Goal: Information Seeking & Learning: Learn about a topic

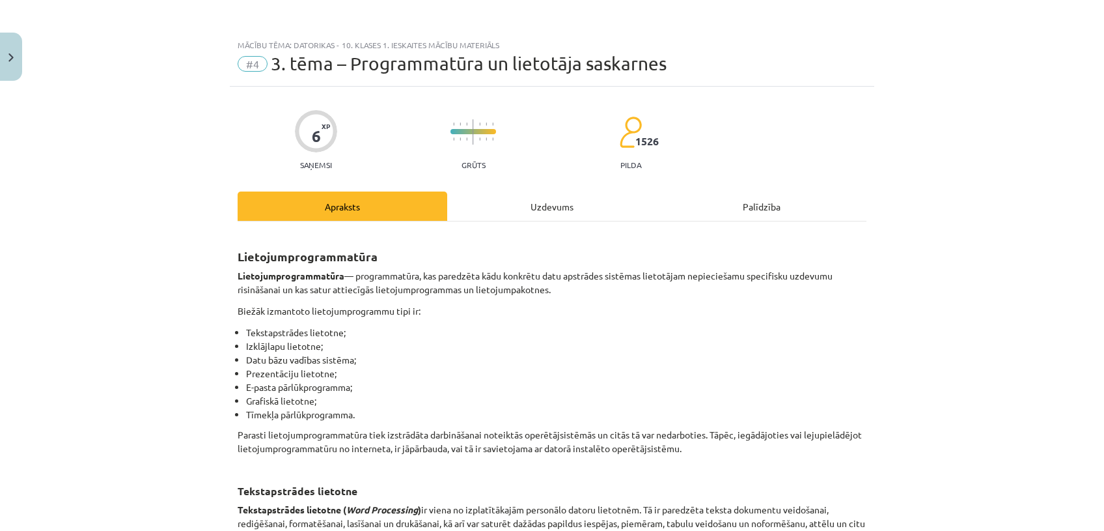
scroll to position [2178, 0]
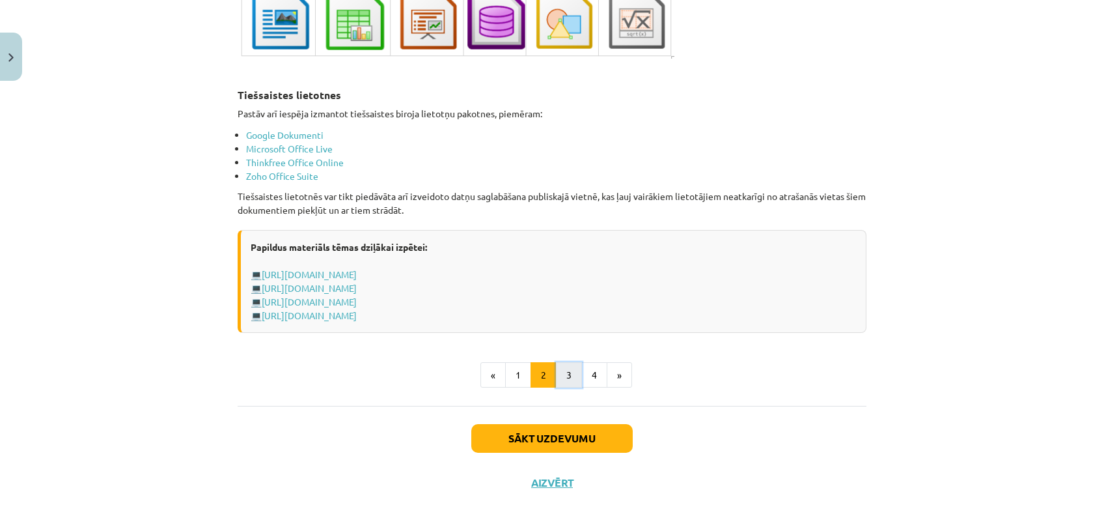
click at [565, 365] on button "3" at bounding box center [569, 375] width 26 height 26
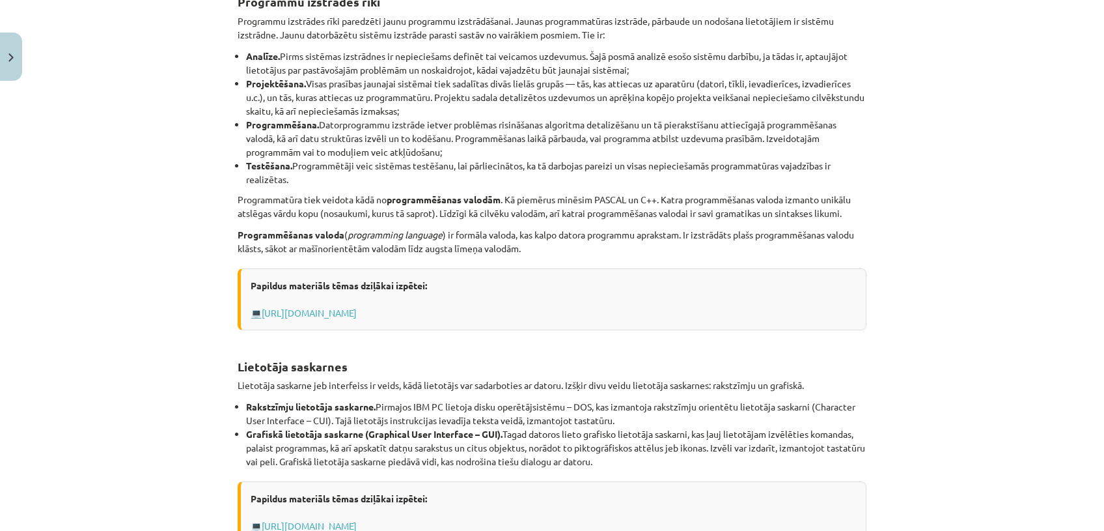
scroll to position [233, 0]
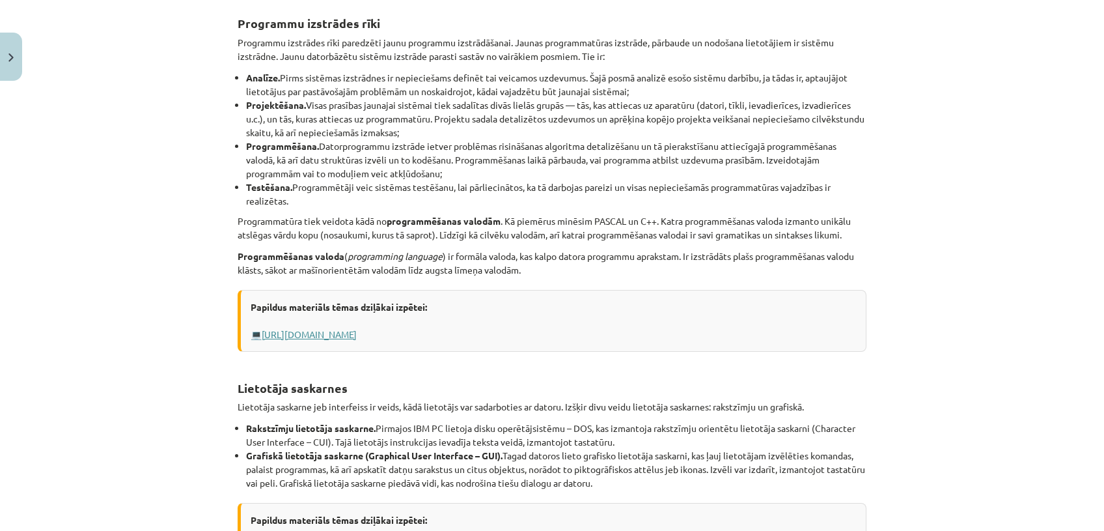
drag, startPoint x: 487, startPoint y: 327, endPoint x: 487, endPoint y: 336, distance: 9.1
click at [487, 336] on div "Papildus materiāls tēmas dziļākai izpētei: 💻 [URL][DOMAIN_NAME]" at bounding box center [552, 321] width 629 height 62
click at [357, 336] on link "[URL][DOMAIN_NAME]" at bounding box center [309, 334] width 95 height 12
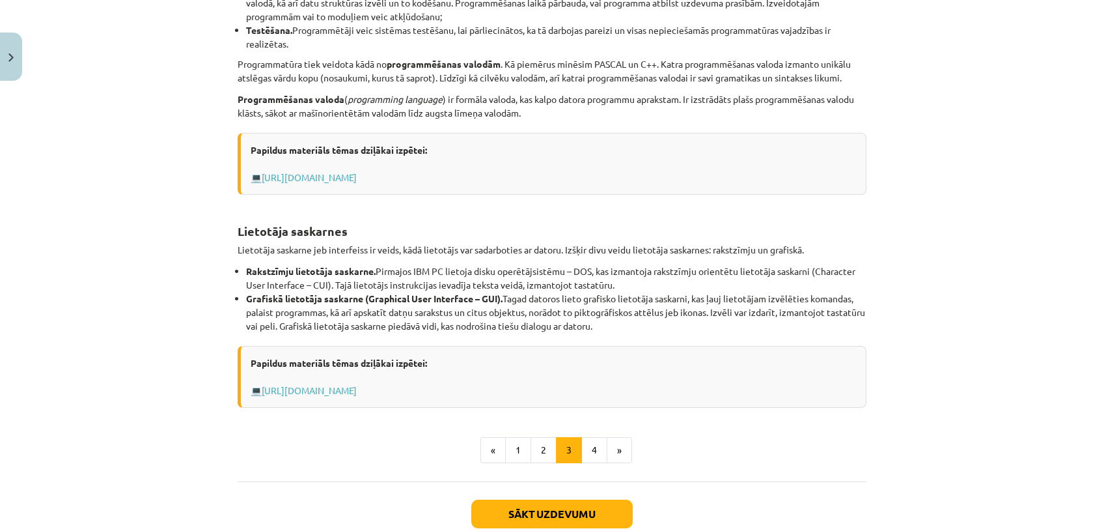
scroll to position [416, 0]
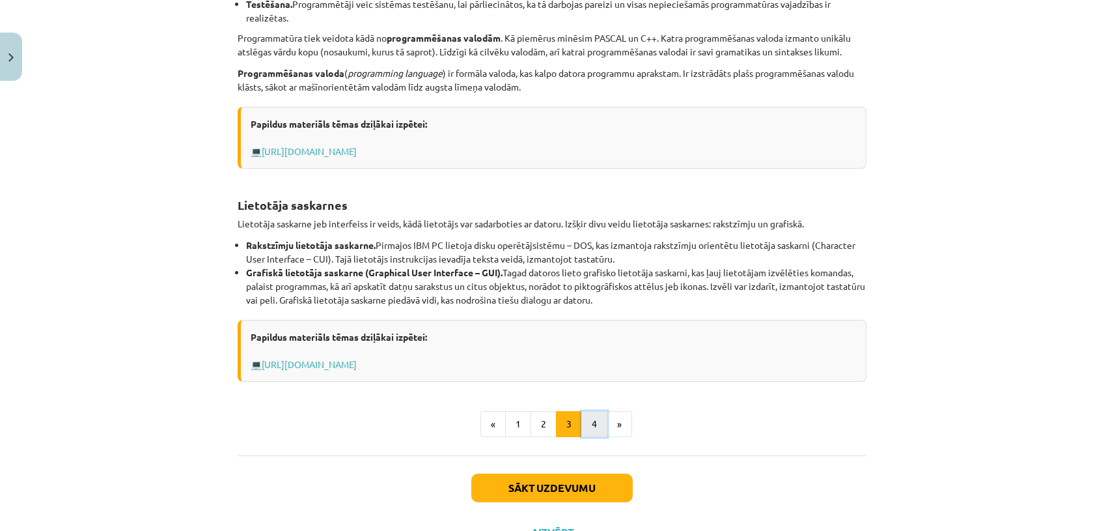
click at [583, 417] on button "4" at bounding box center [595, 424] width 26 height 26
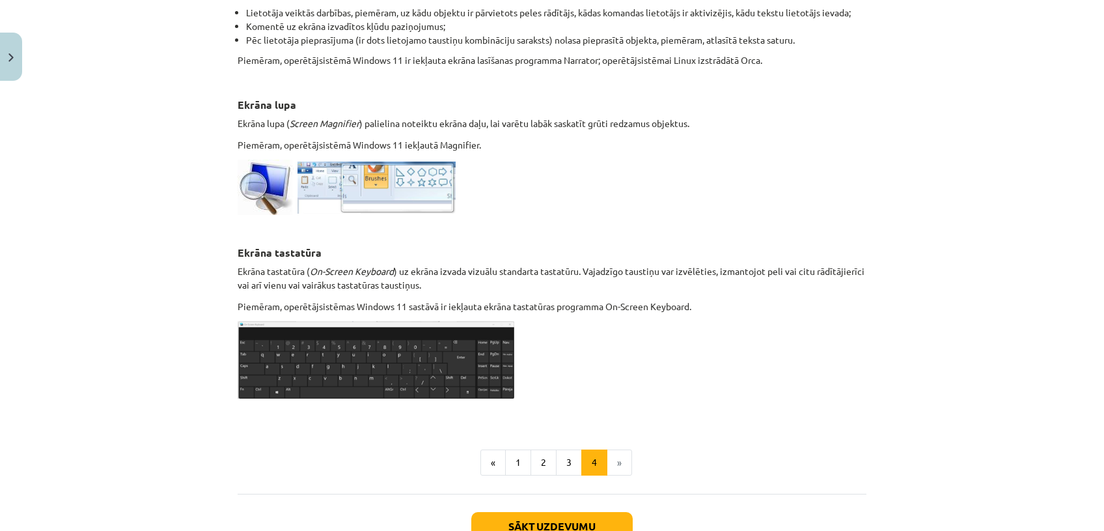
scroll to position [636, 0]
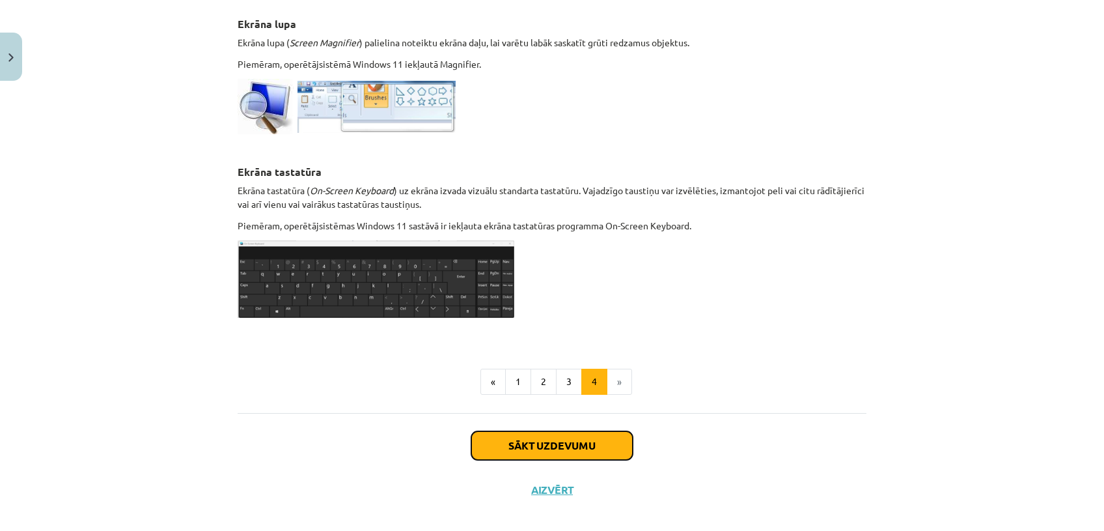
click at [586, 438] on button "Sākt uzdevumu" at bounding box center [552, 445] width 162 height 29
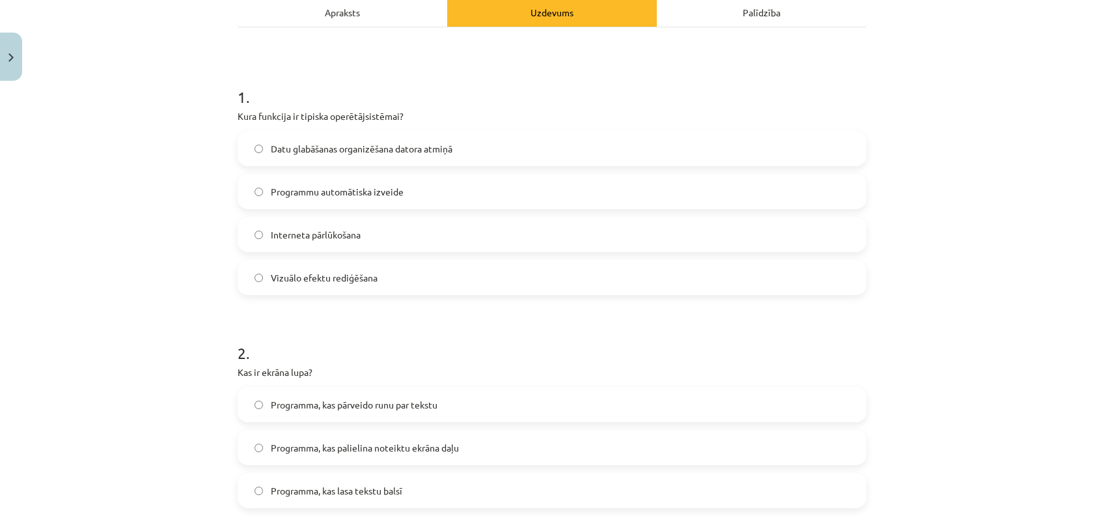
scroll to position [197, 0]
click at [532, 143] on label "Datu glabāšanas organizēšana datora atmiņā" at bounding box center [552, 146] width 626 height 33
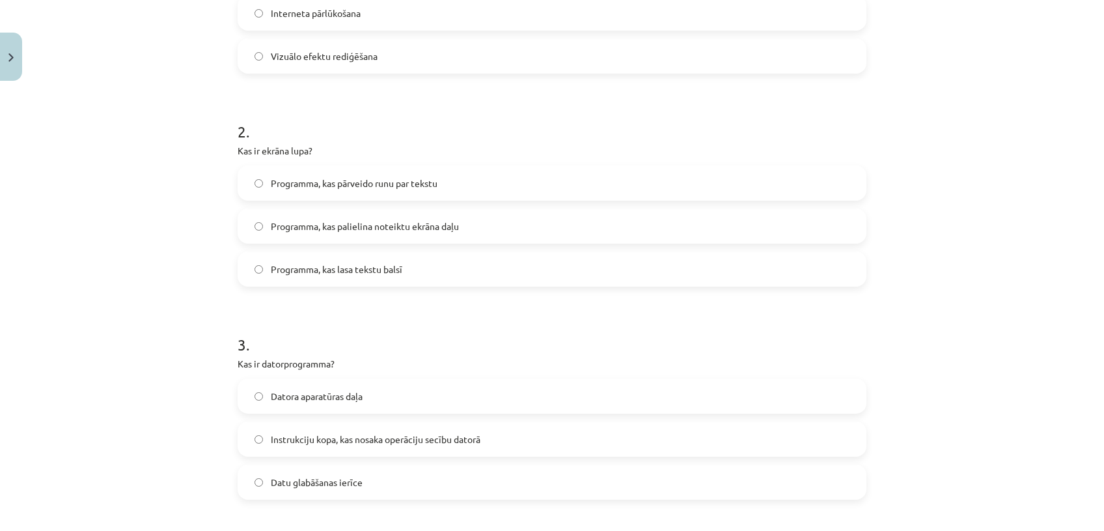
scroll to position [413, 0]
click at [494, 236] on label "Programma, kas palielina noteiktu ekrāna daļu" at bounding box center [552, 228] width 626 height 33
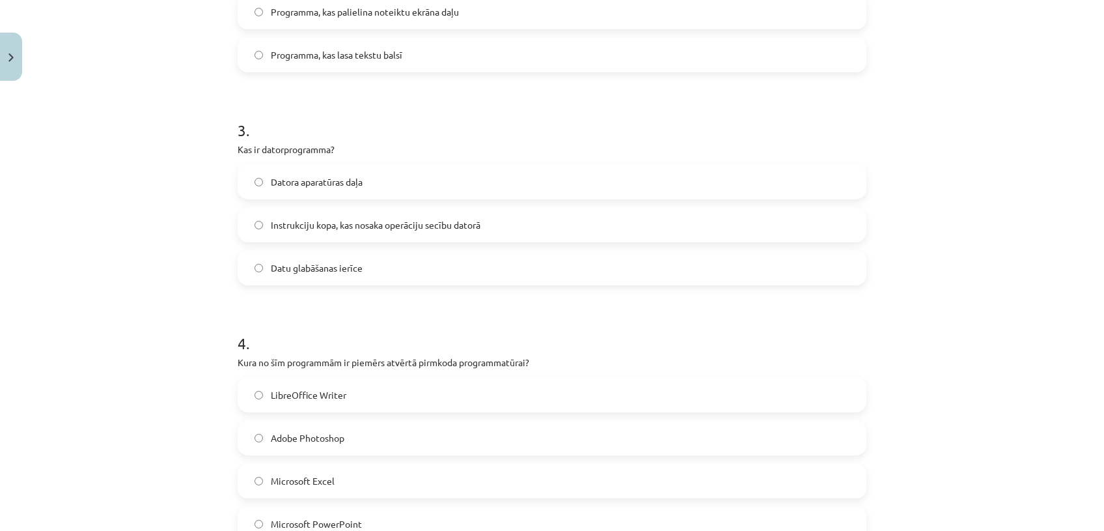
scroll to position [632, 0]
click at [589, 226] on label "Instrukciju kopa, kas nosaka operāciju secību datorā" at bounding box center [552, 222] width 626 height 33
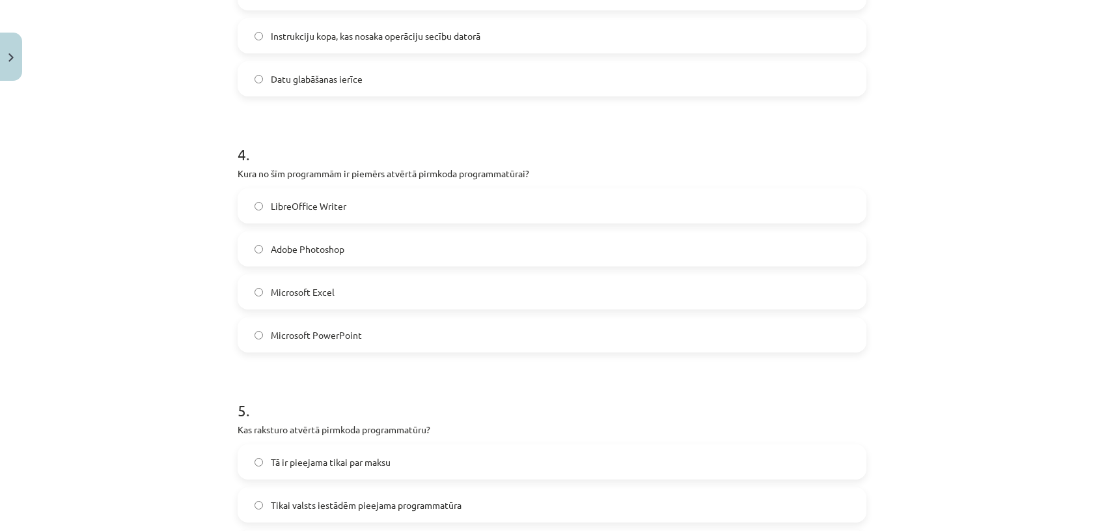
scroll to position [841, 0]
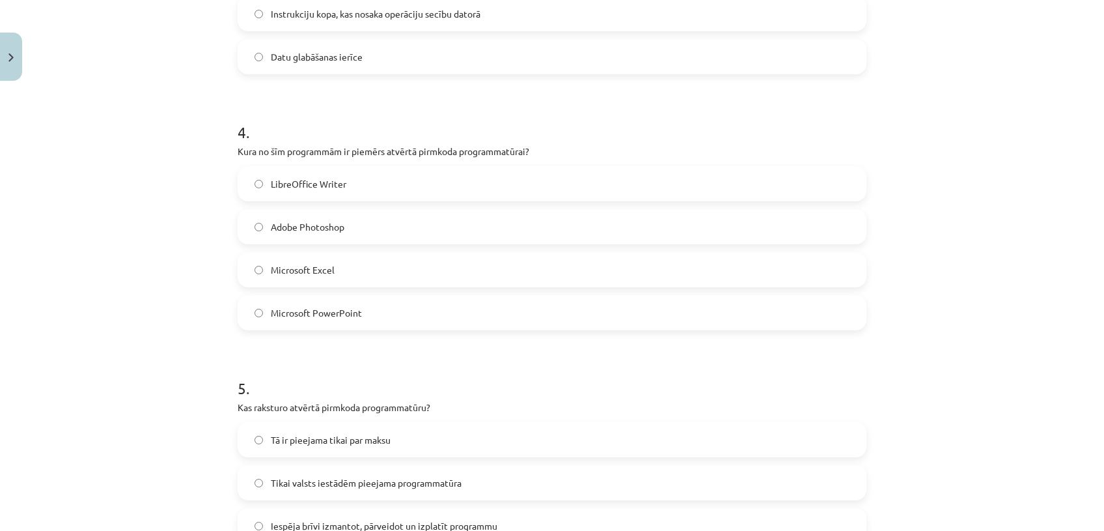
click at [394, 182] on label "LibreOffice Writer" at bounding box center [552, 183] width 626 height 33
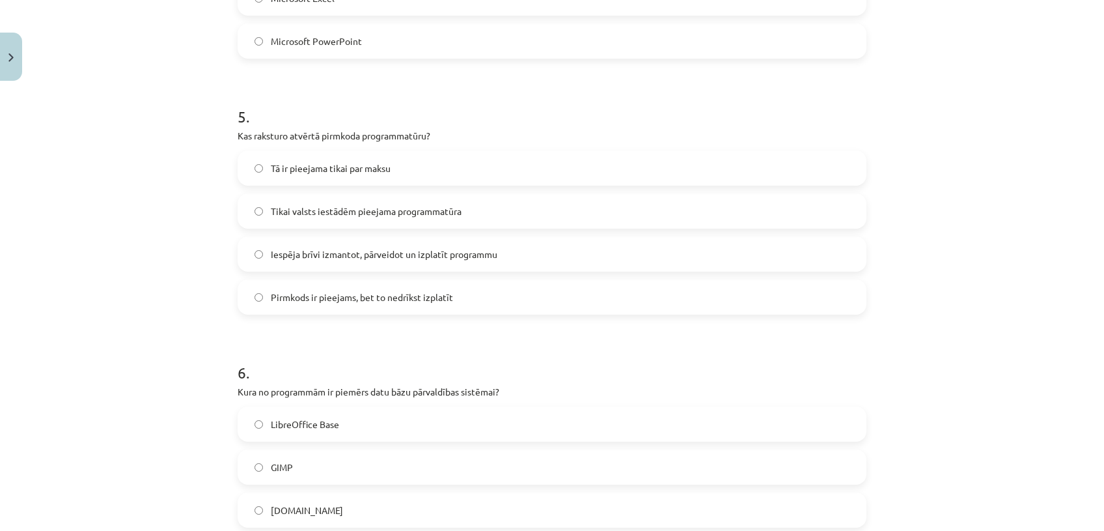
scroll to position [1115, 0]
click at [641, 301] on label "Pirmkods ir pieejams, bet to nedrīkst izplatīt" at bounding box center [552, 294] width 626 height 33
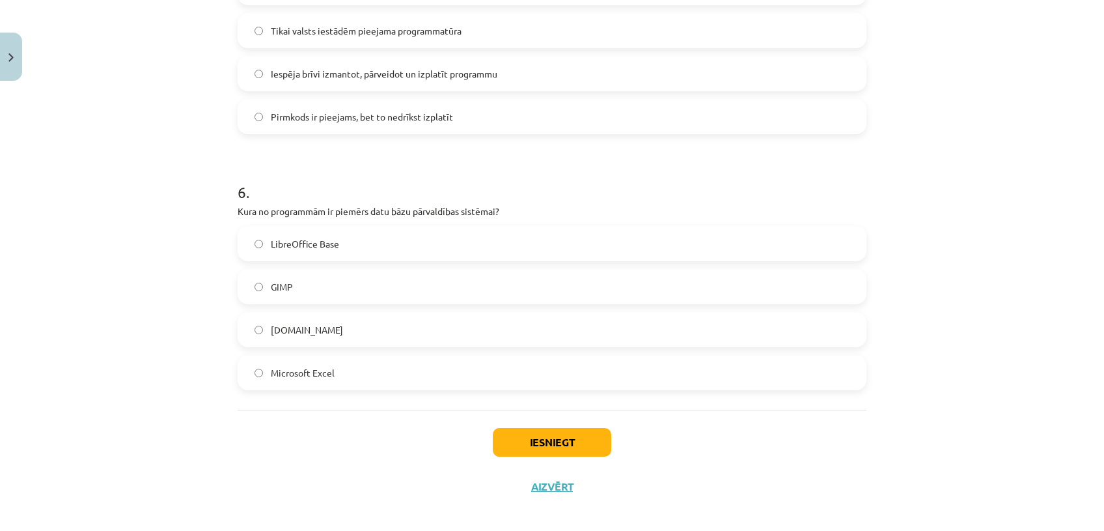
scroll to position [1293, 0]
click at [358, 260] on div "LibreOffice Base GIMP [DOMAIN_NAME] Microsoft Excel" at bounding box center [552, 308] width 629 height 164
click at [371, 251] on label "LibreOffice Base" at bounding box center [552, 243] width 626 height 33
click at [509, 432] on button "Iesniegt" at bounding box center [552, 442] width 119 height 29
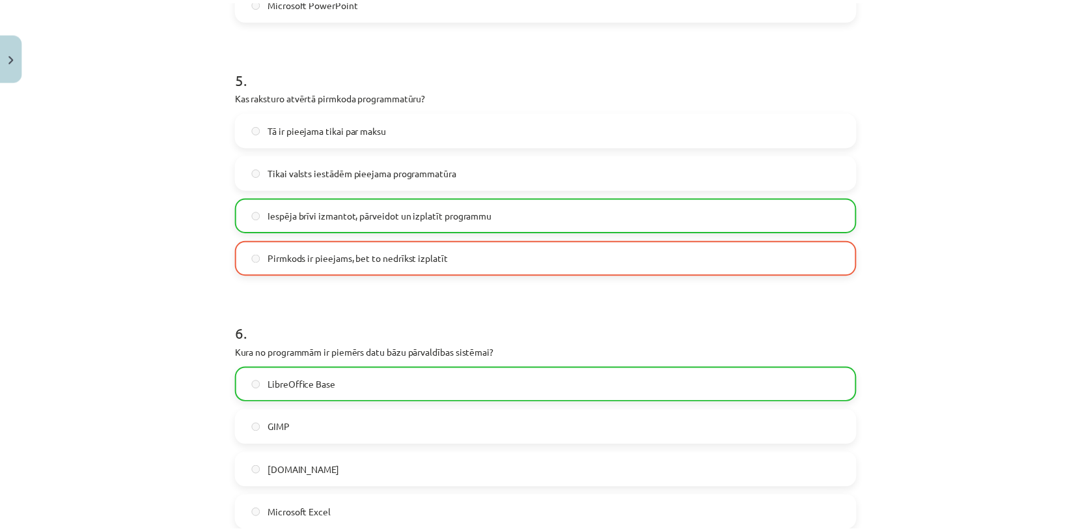
scroll to position [1344, 0]
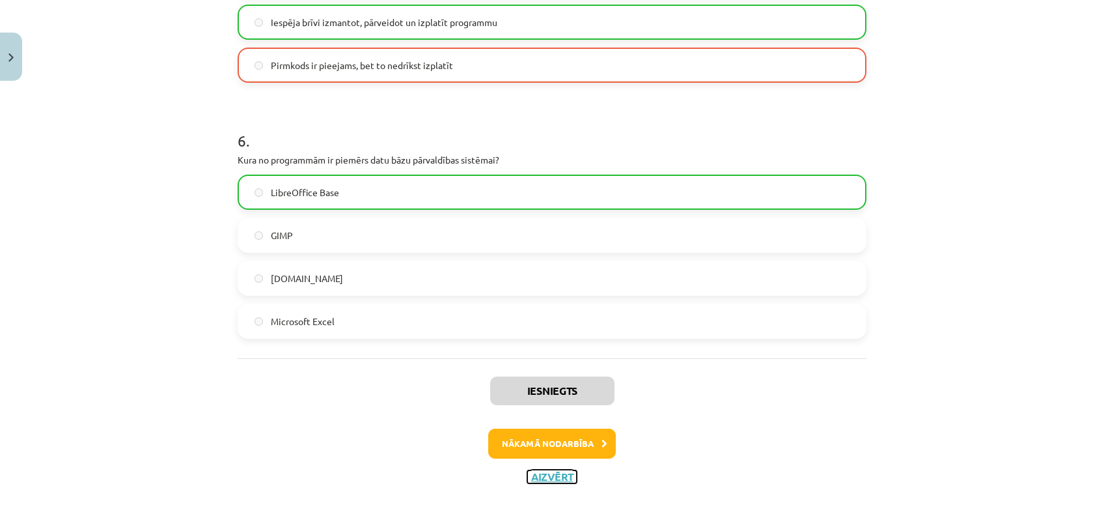
click at [559, 478] on button "Aizvērt" at bounding box center [551, 476] width 49 height 13
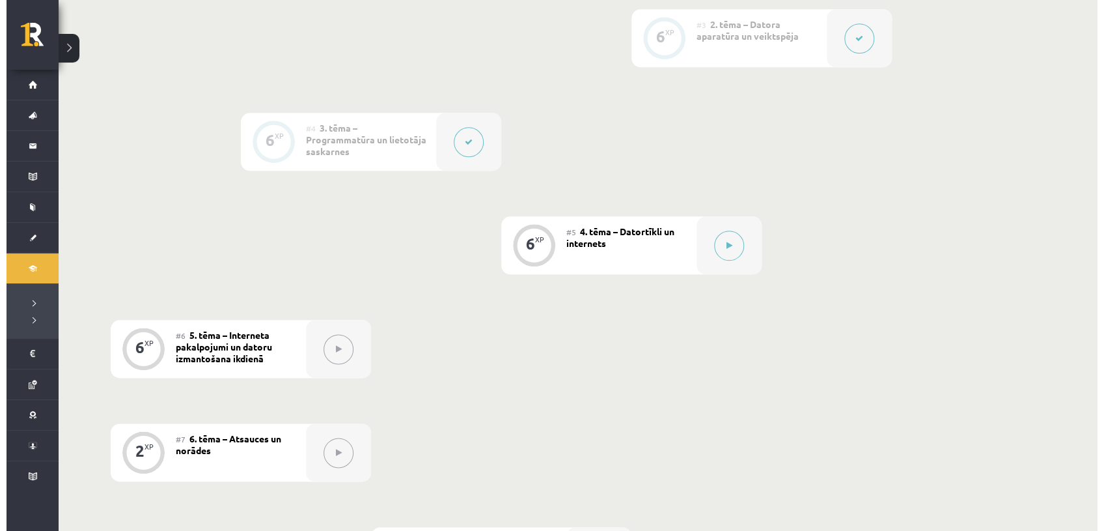
scroll to position [604, 0]
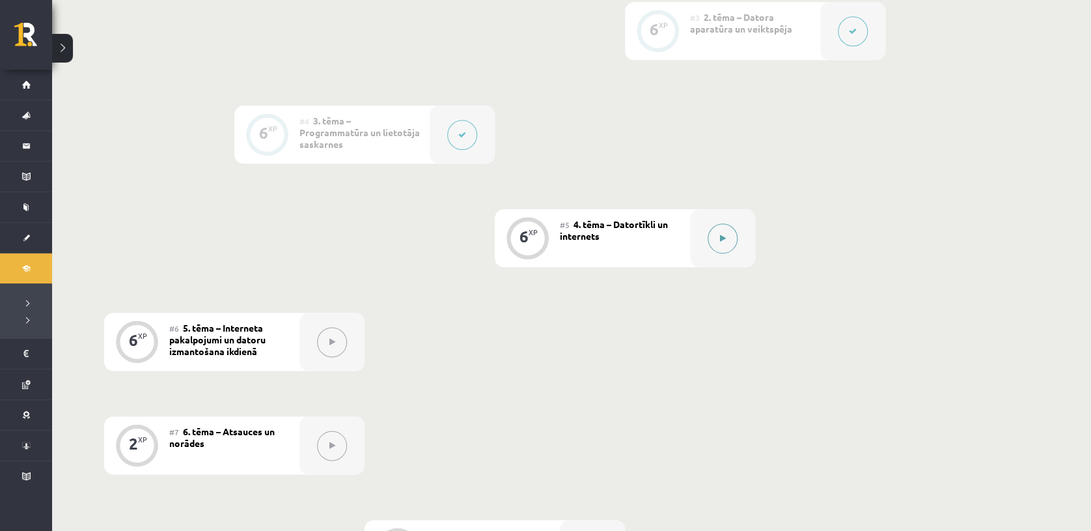
click at [707, 244] on div at bounding box center [722, 238] width 65 height 58
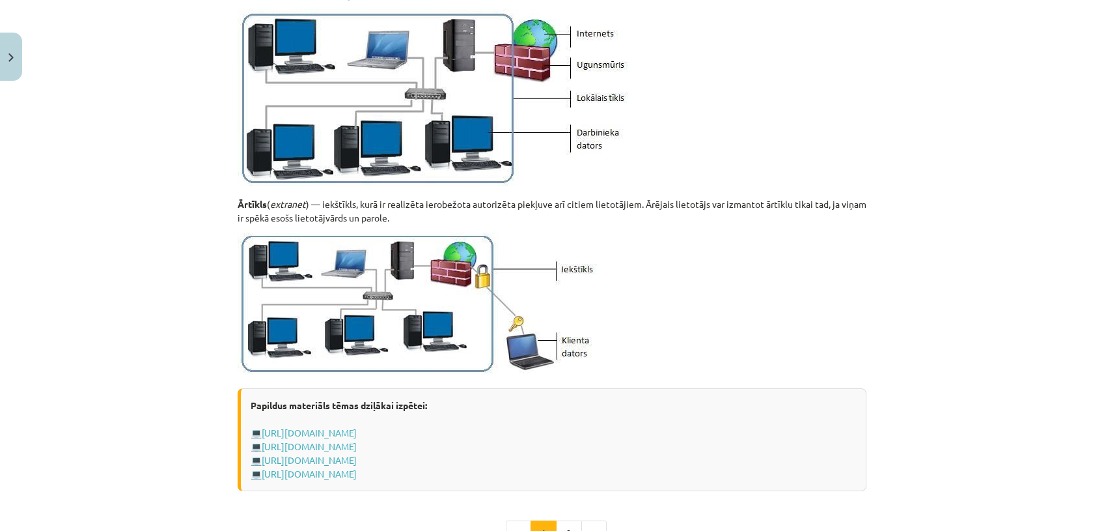
scroll to position [1537, 0]
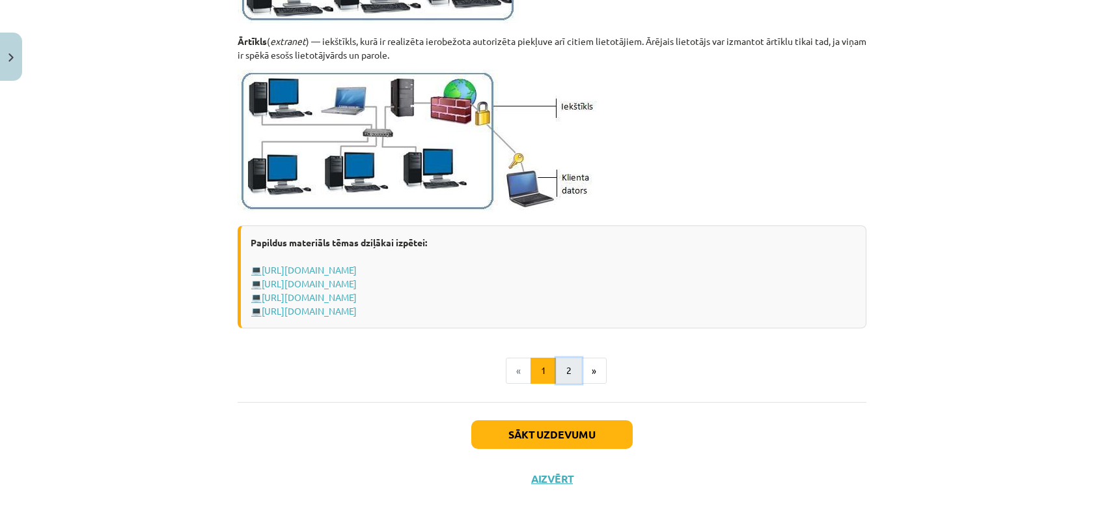
click at [565, 367] on button "2" at bounding box center [569, 371] width 26 height 26
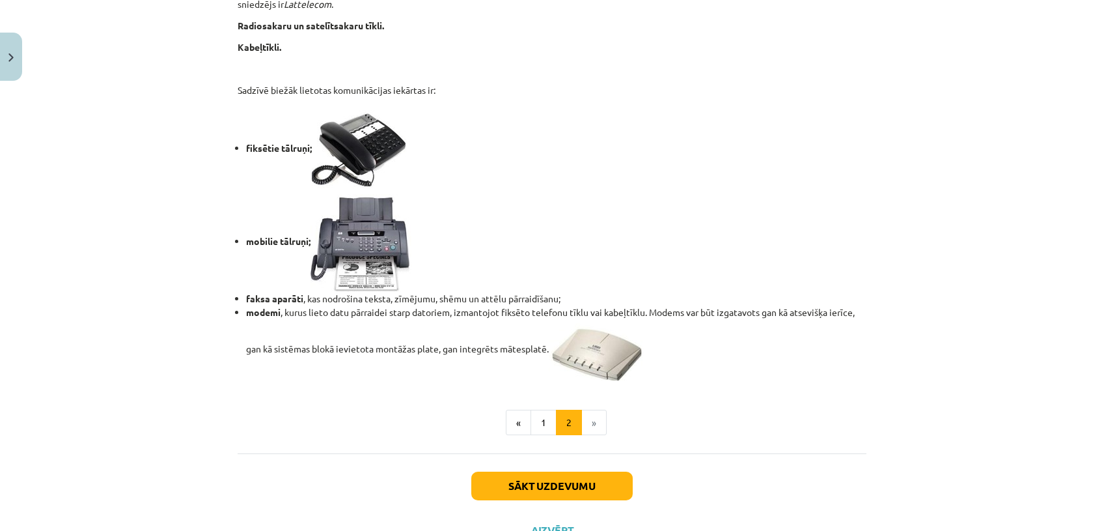
scroll to position [1068, 0]
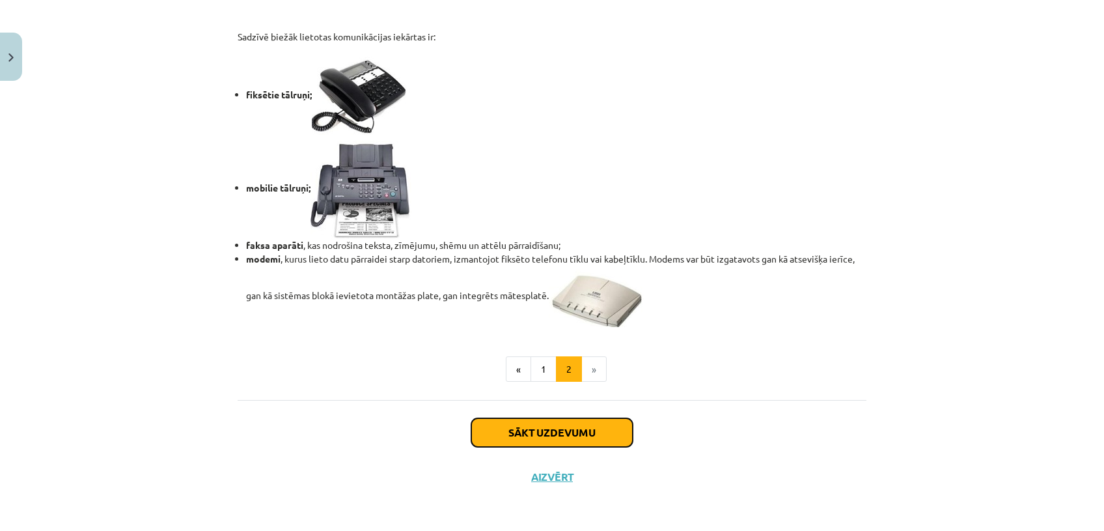
click at [572, 434] on button "Sākt uzdevumu" at bounding box center [552, 432] width 162 height 29
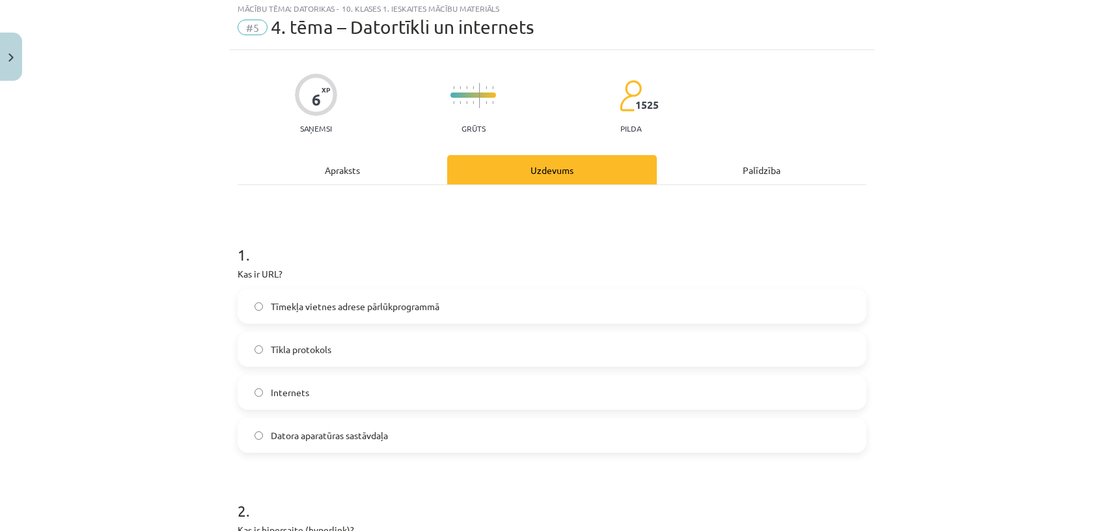
scroll to position [32, 0]
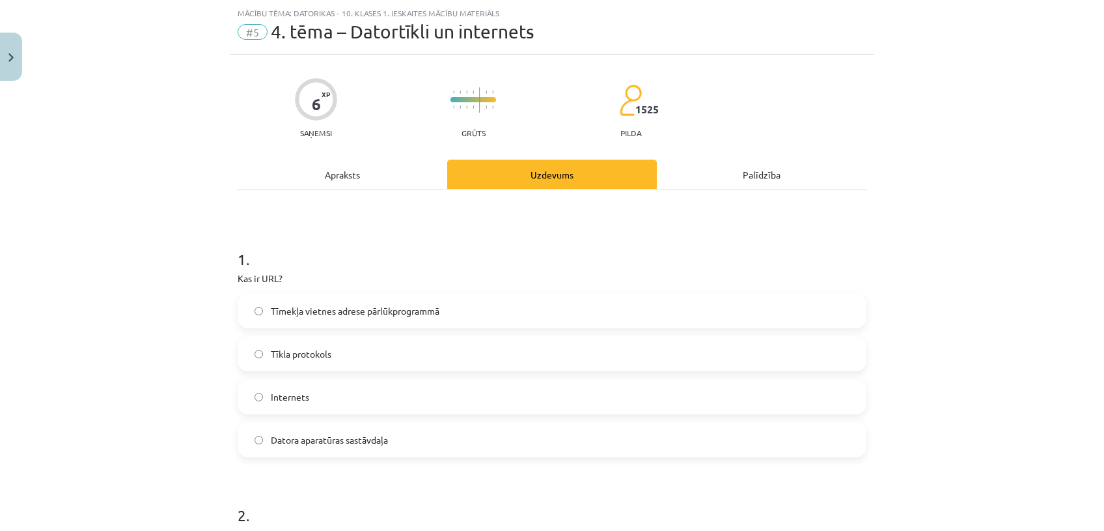
click at [560, 245] on h1 "1 ." at bounding box center [552, 247] width 629 height 40
click at [486, 309] on label "Tīmekļa vietnes adrese pārlūkprogrammā" at bounding box center [552, 310] width 626 height 33
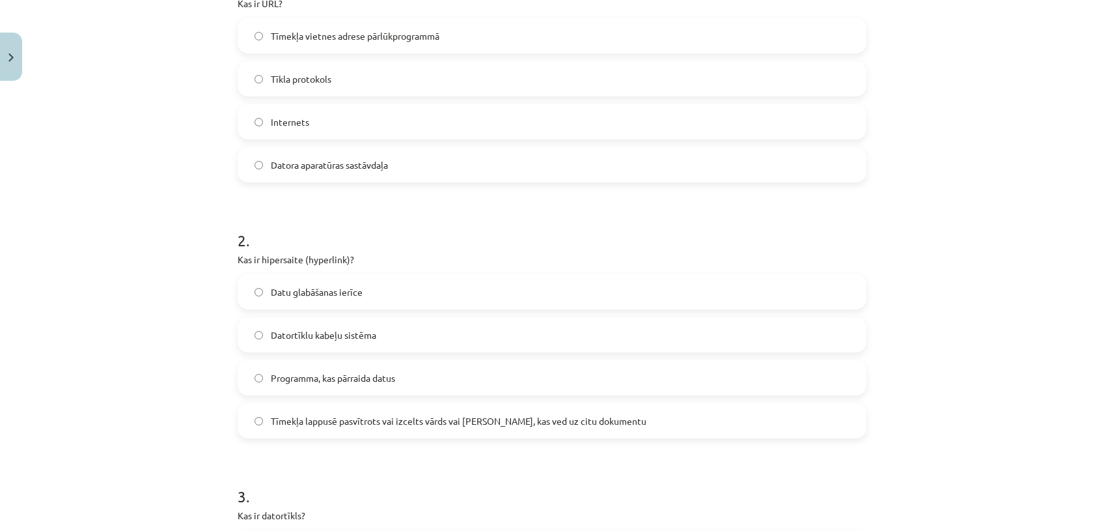
scroll to position [374, 0]
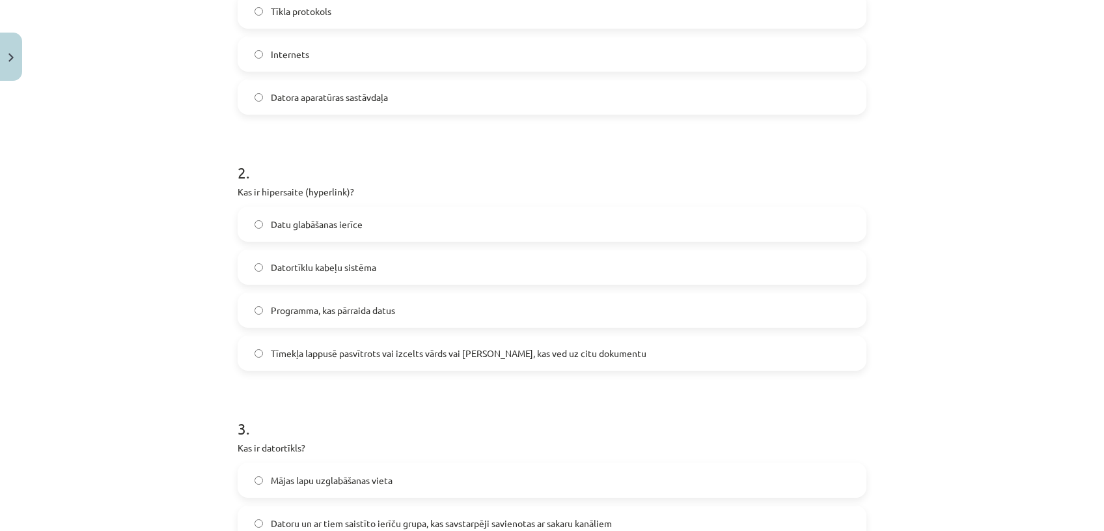
click at [448, 271] on label "Datortīklu kabeļu sistēma" at bounding box center [552, 267] width 626 height 33
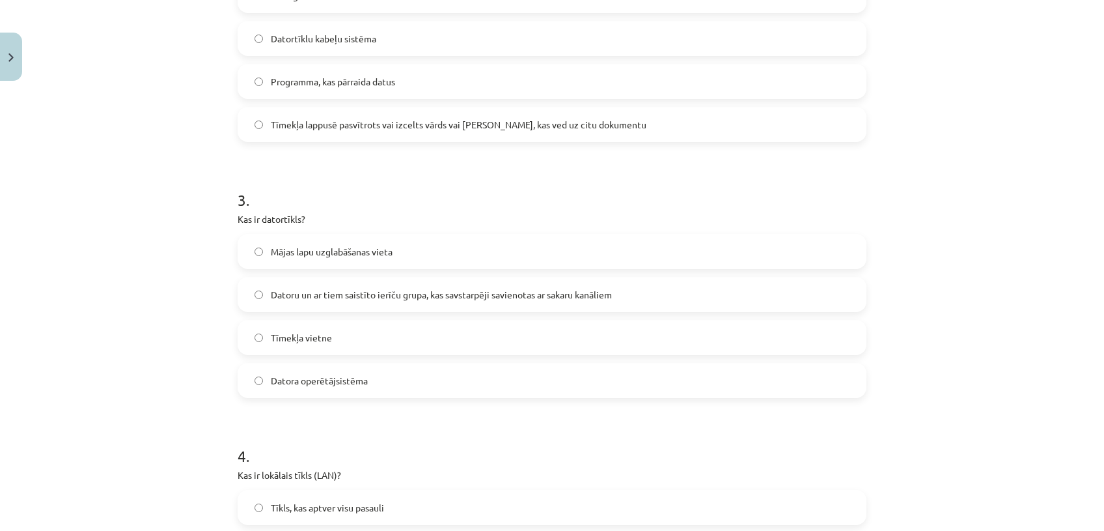
scroll to position [605, 0]
click at [514, 306] on label "Datoru un ar tiem saistīto ierīču grupa, kas savstarpēji savienotas ar sakaru k…" at bounding box center [552, 292] width 626 height 33
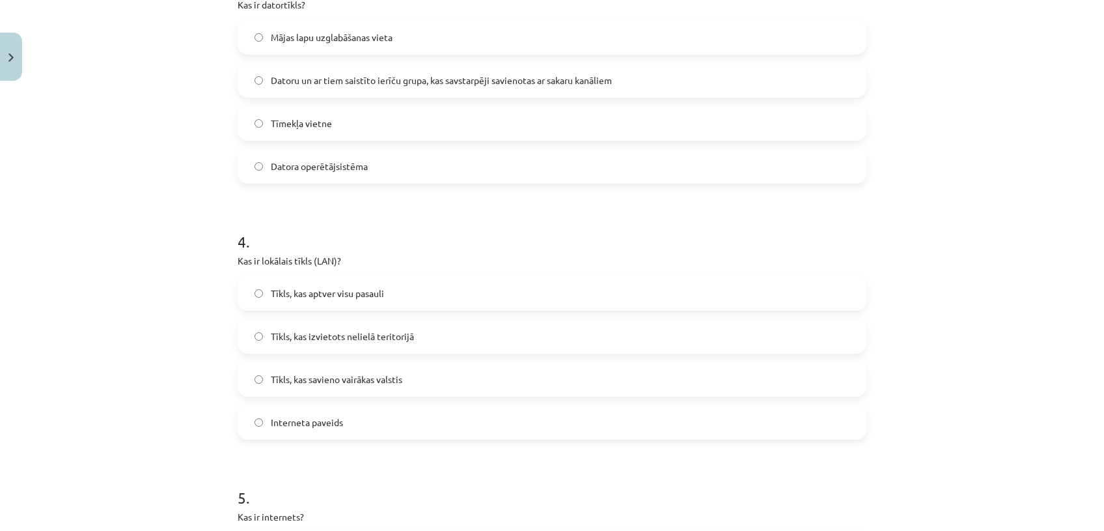
scroll to position [819, 0]
click at [652, 275] on label "Tīkls, kas aptver visu pasauli" at bounding box center [552, 291] width 626 height 33
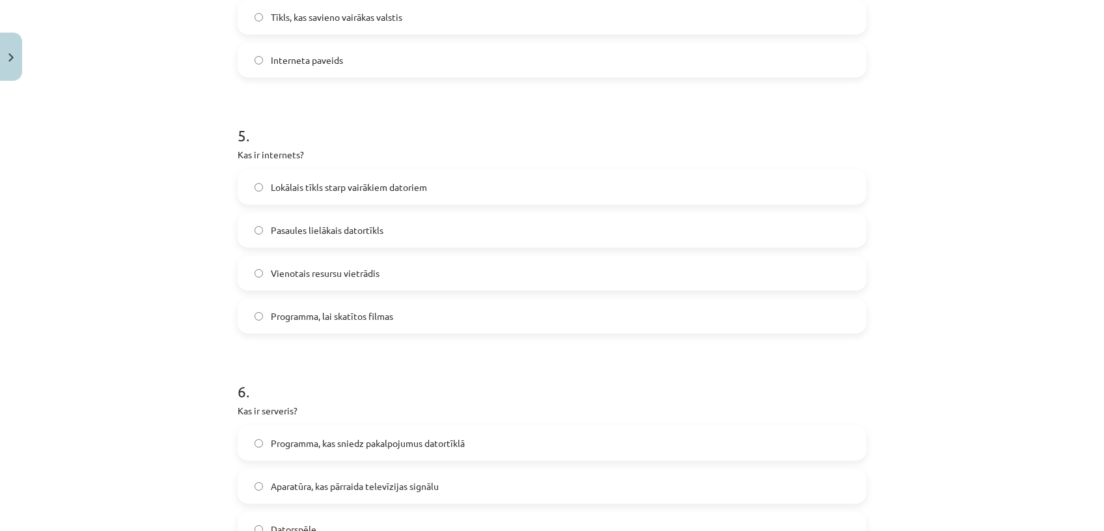
scroll to position [1177, 0]
click at [622, 266] on label "Vienotais resursu vietrādis" at bounding box center [552, 275] width 626 height 33
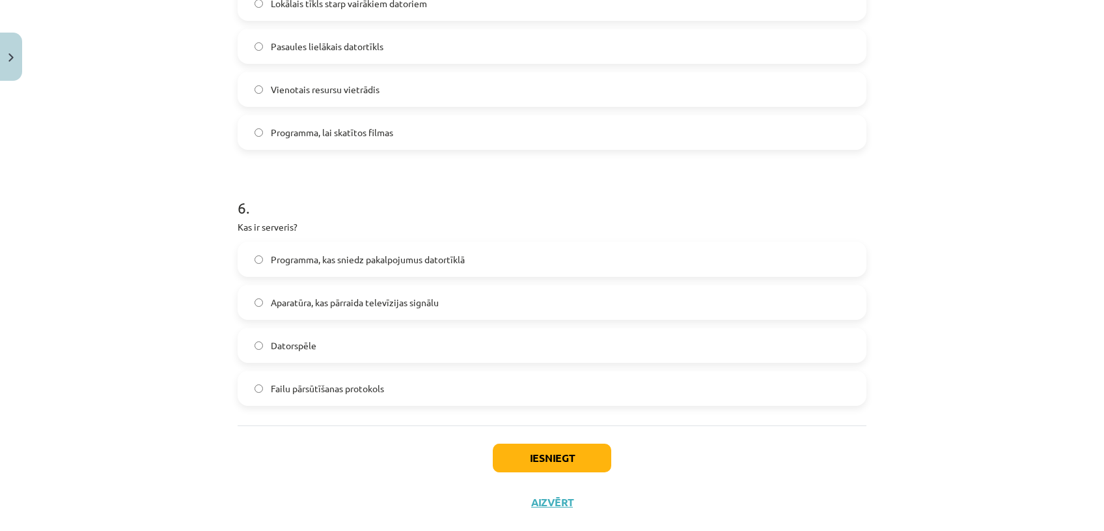
scroll to position [1388, 0]
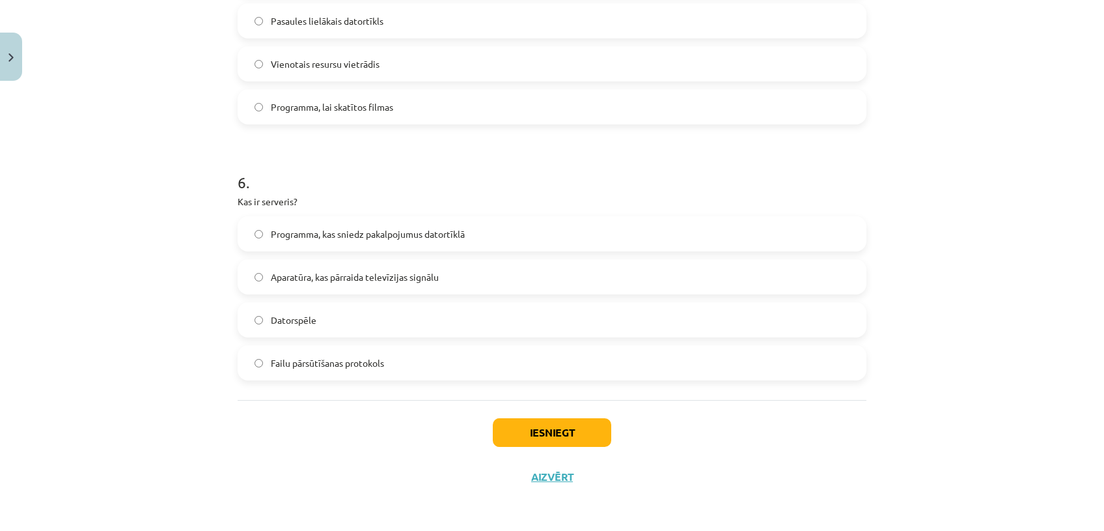
click at [554, 235] on label "Programma, kas sniedz pakalpojumus datortīklā" at bounding box center [552, 234] width 626 height 33
click at [508, 419] on button "Iesniegt" at bounding box center [552, 432] width 119 height 29
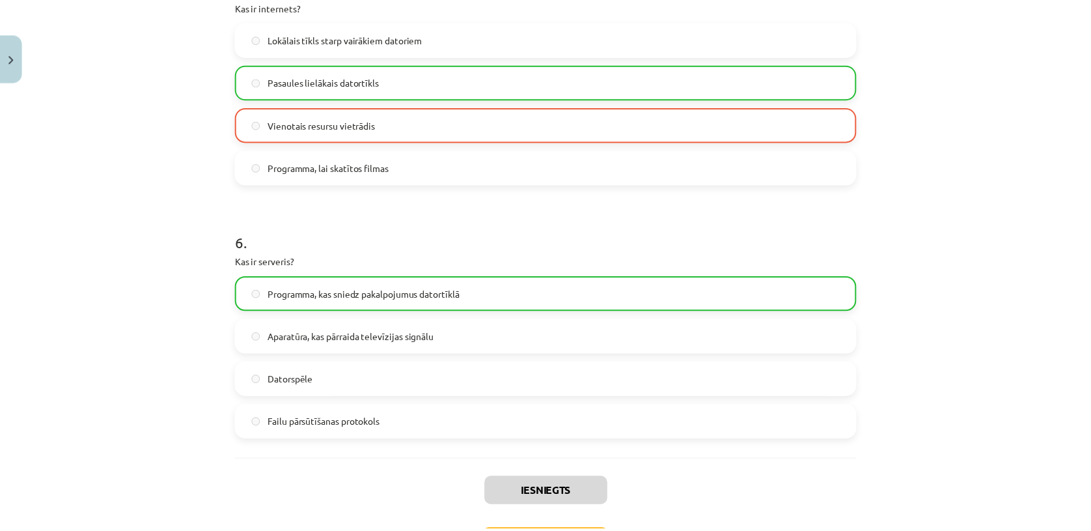
scroll to position [1429, 0]
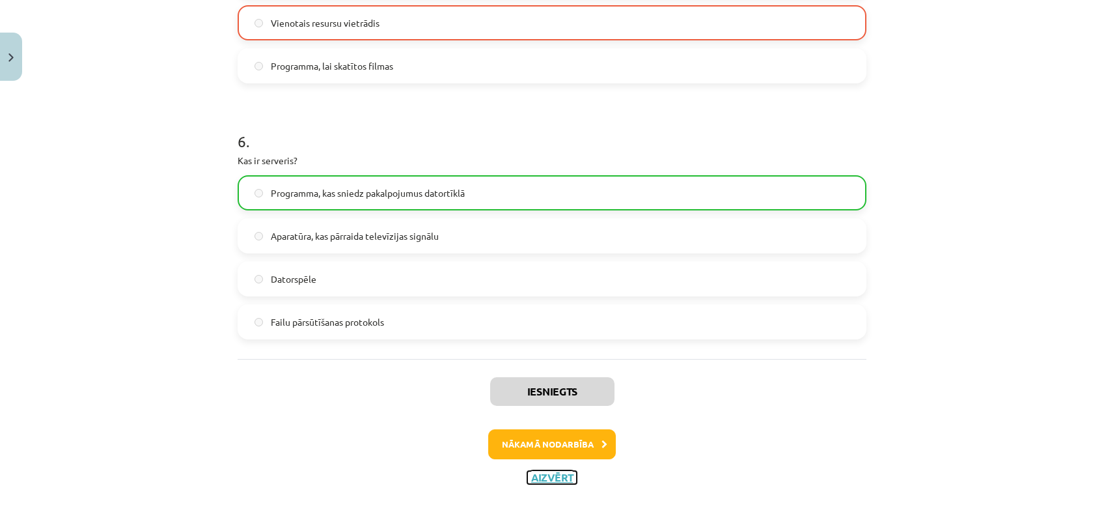
click at [552, 478] on button "Aizvērt" at bounding box center [551, 477] width 49 height 13
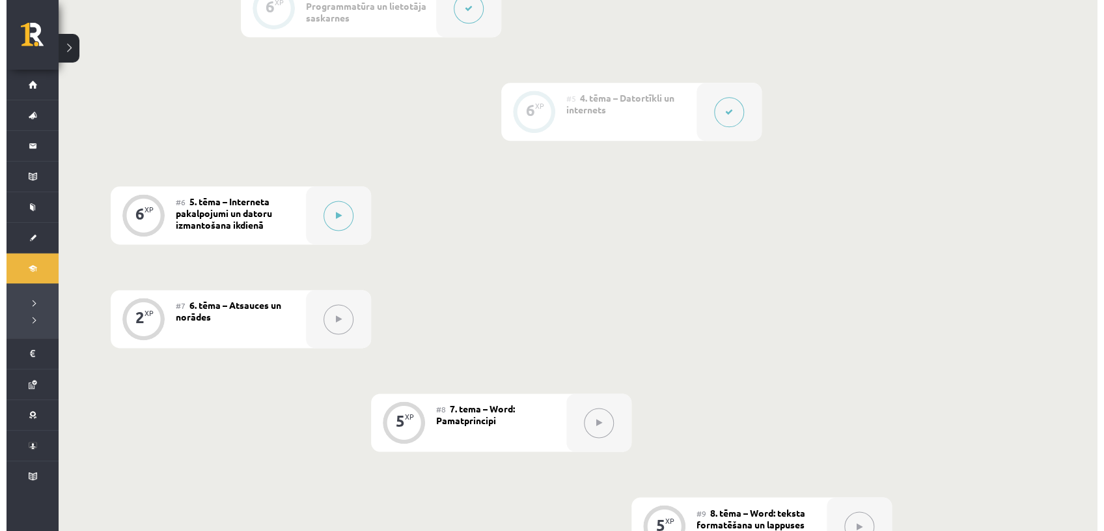
scroll to position [735, 0]
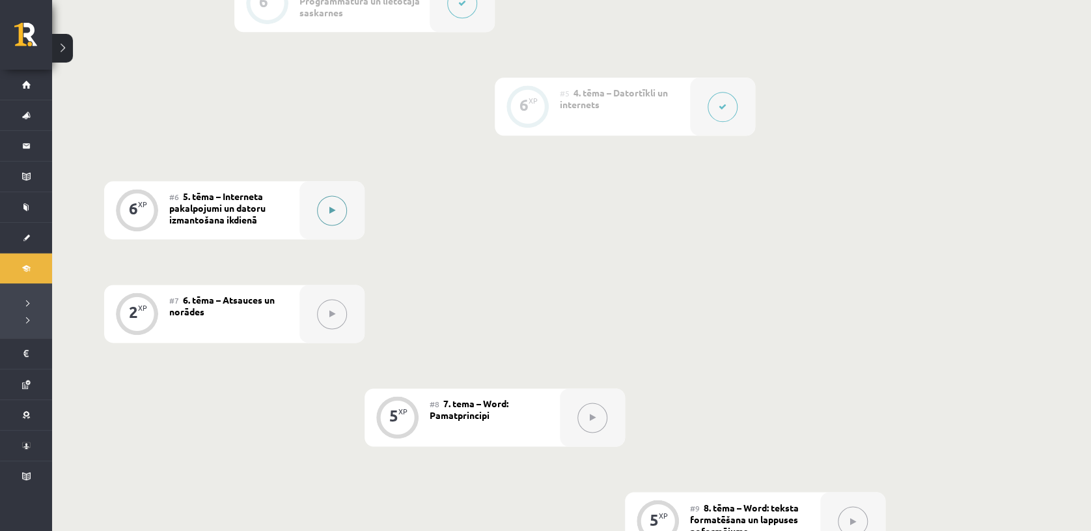
click at [332, 217] on button at bounding box center [332, 210] width 30 height 30
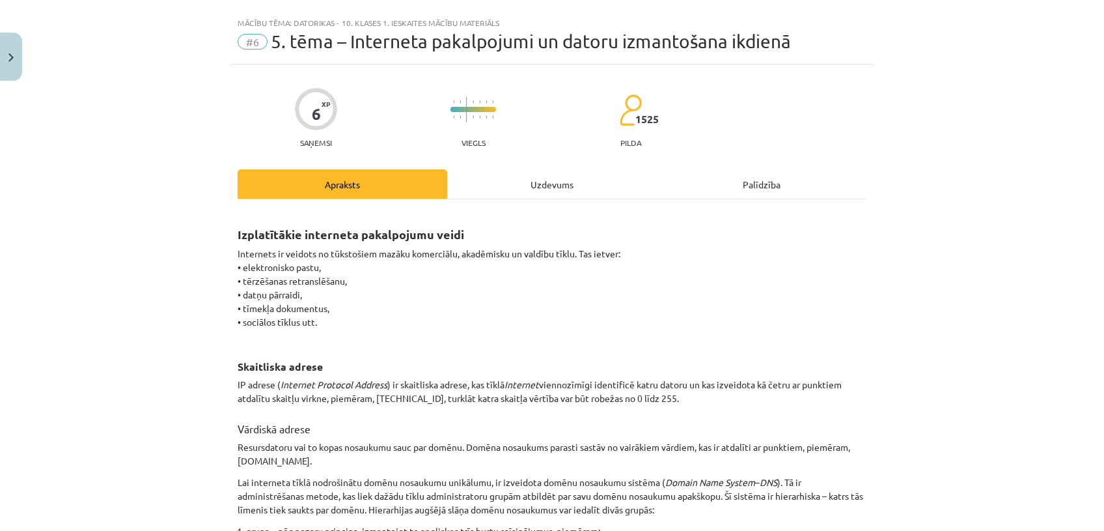
scroll to position [0, 0]
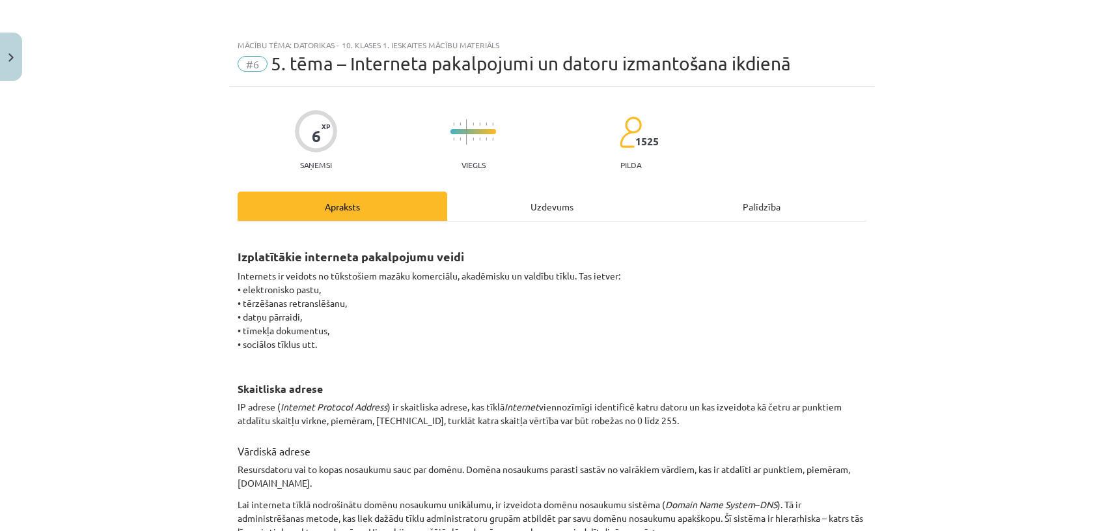
click at [744, 255] on h2 "Izplatītākie interneta pakalpojumu veidi" at bounding box center [552, 249] width 629 height 32
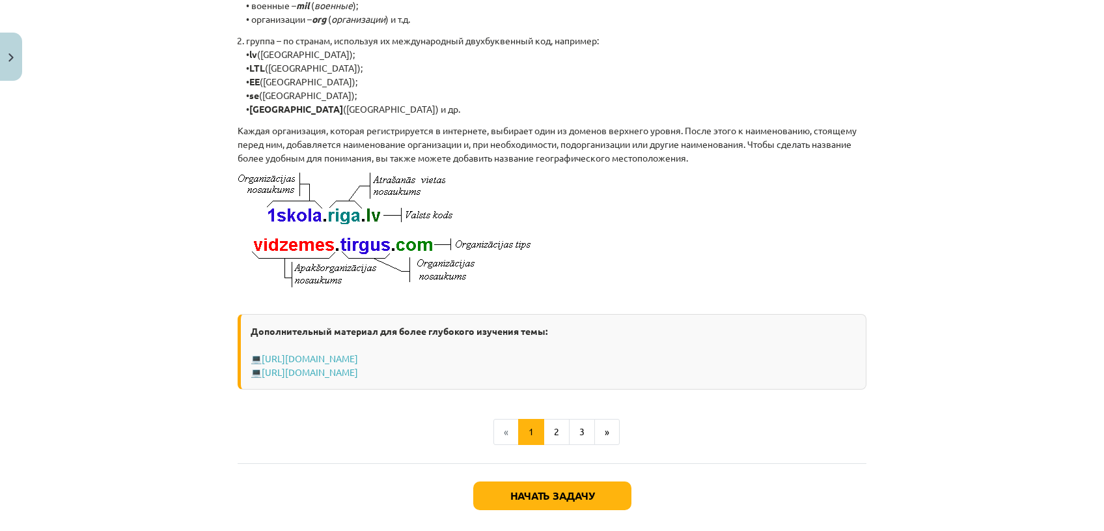
scroll to position [620, 0]
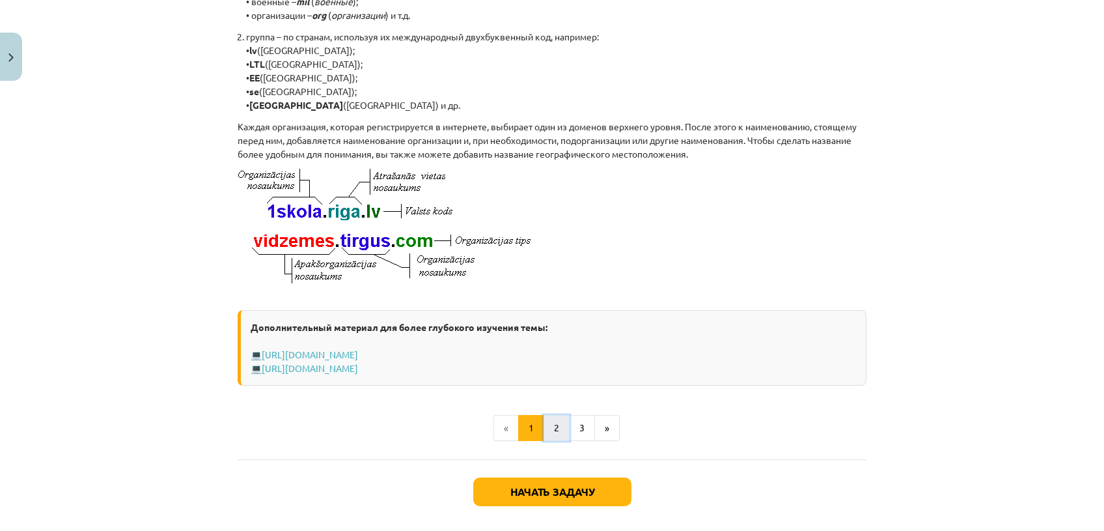
click at [555, 441] on button "2" at bounding box center [557, 428] width 26 height 26
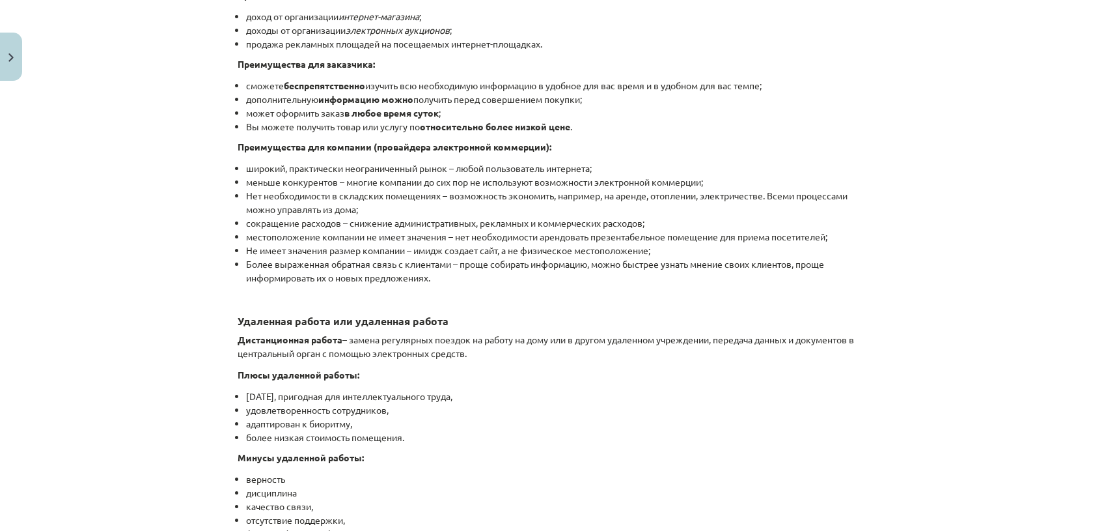
scroll to position [2153, 0]
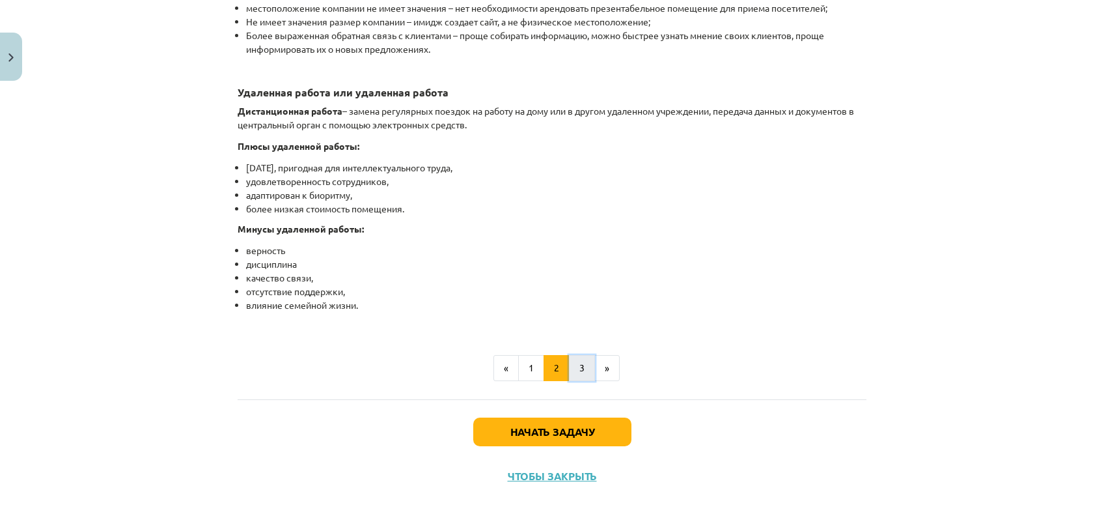
click at [575, 378] on button "3" at bounding box center [582, 368] width 26 height 26
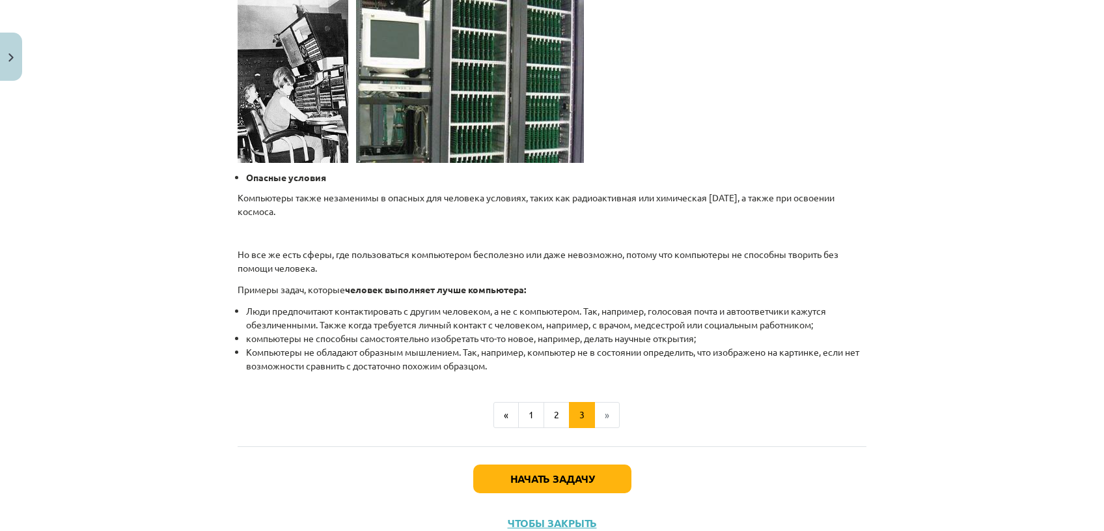
scroll to position [1280, 0]
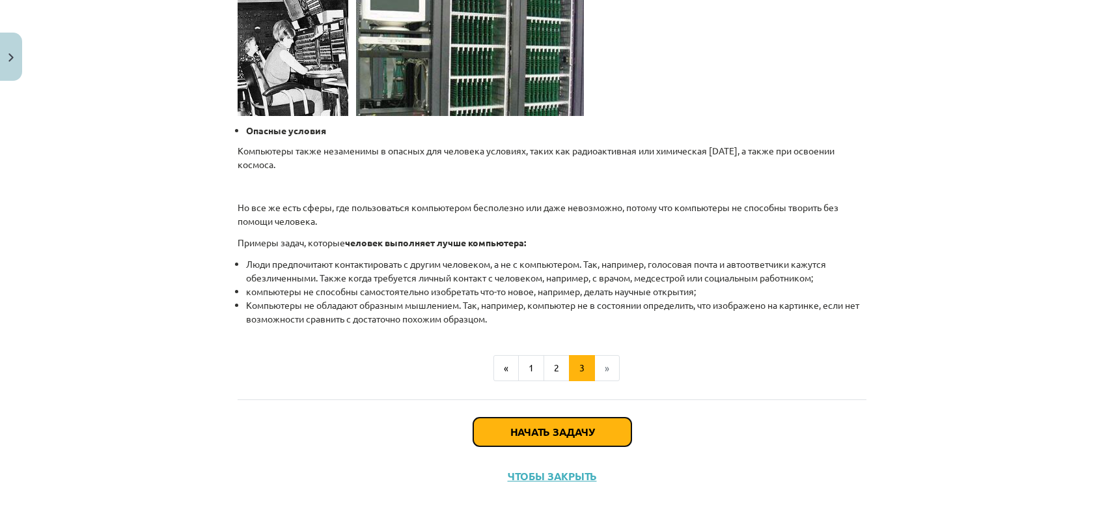
click at [565, 424] on button "Начать задачу" at bounding box center [552, 431] width 158 height 29
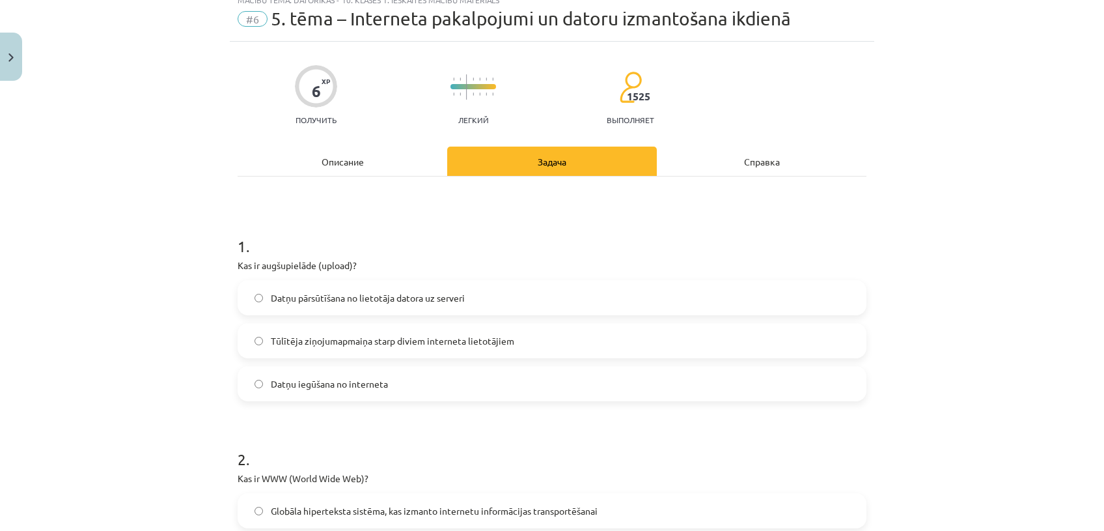
scroll to position [32, 0]
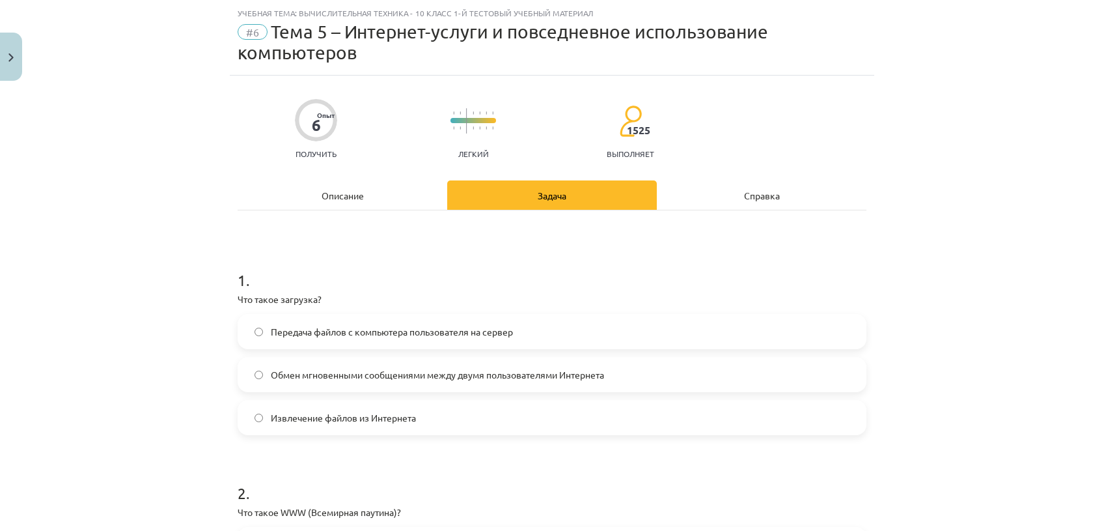
click at [434, 424] on label "Извлечение файлов из Интернета" at bounding box center [552, 417] width 626 height 33
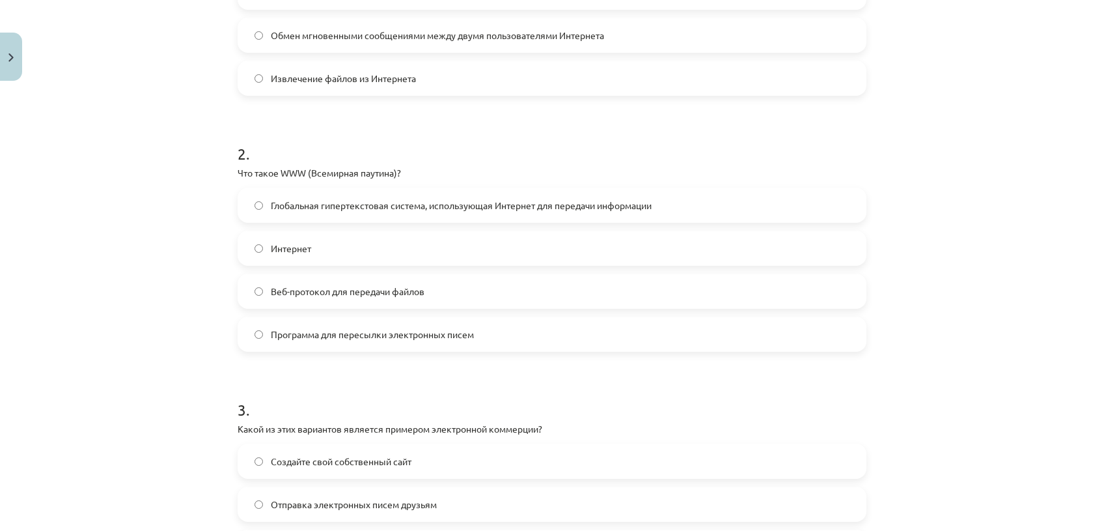
scroll to position [374, 0]
click at [471, 206] on span "Глобальная гипертекстовая система, использующая Интернет для передачи информации" at bounding box center [461, 203] width 381 height 14
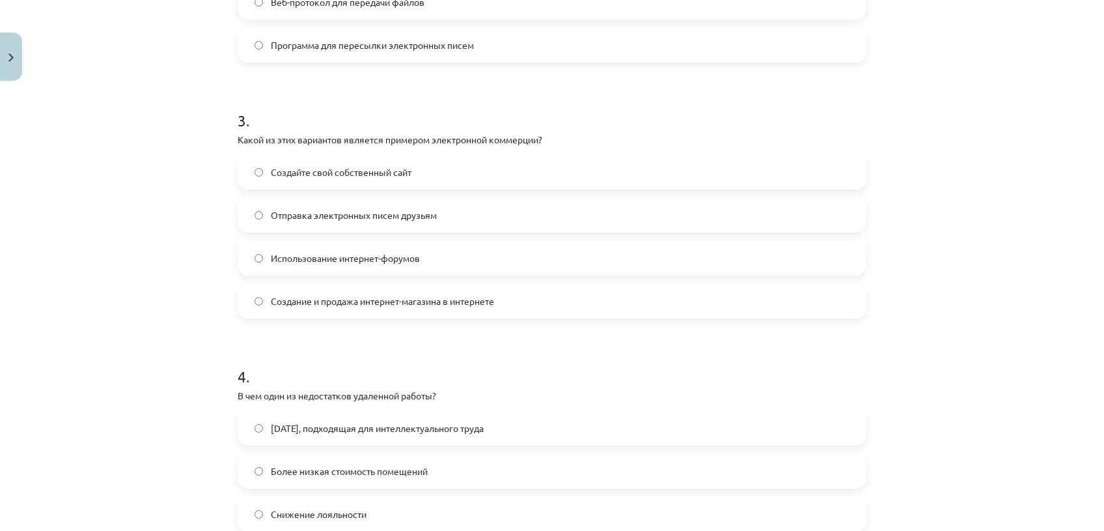
scroll to position [662, 0]
click at [669, 255] on label "Использование интернет-форумов" at bounding box center [552, 256] width 626 height 33
click at [794, 307] on label "Создание и продажа интернет-магазина в интернете" at bounding box center [552, 299] width 626 height 33
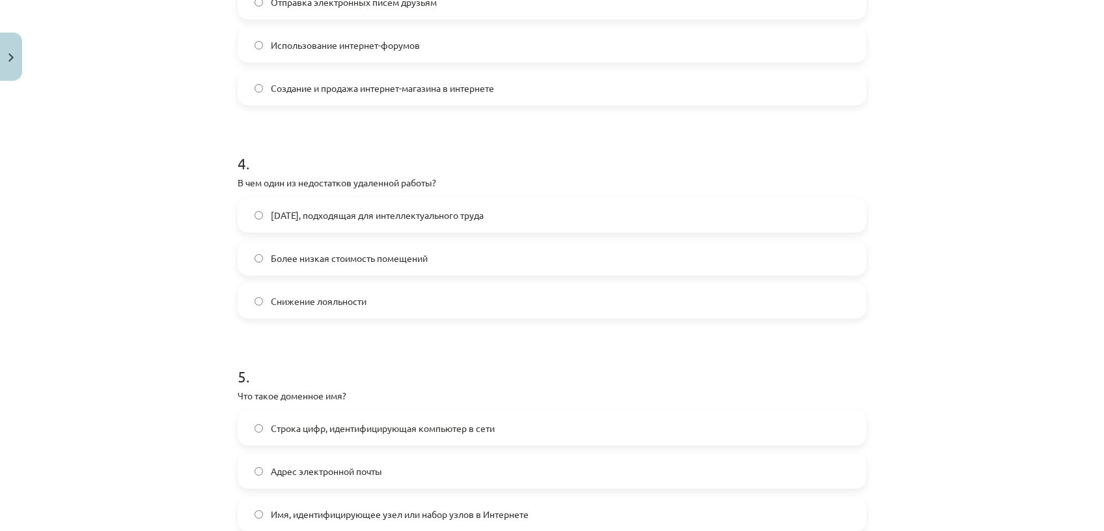
scroll to position [875, 0]
click at [735, 293] on label "Снижение лояльности" at bounding box center [552, 299] width 626 height 33
click at [645, 246] on label "Более низкая стоимость помещений" at bounding box center [552, 256] width 626 height 33
click at [558, 219] on label "[DATE], подходящая для интеллектуального труда" at bounding box center [552, 213] width 626 height 33
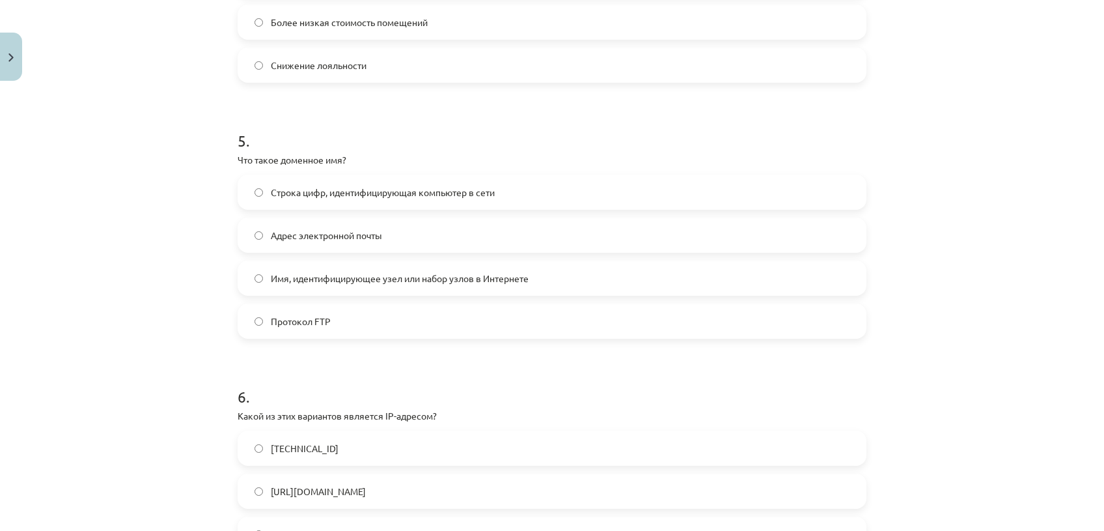
scroll to position [1093, 0]
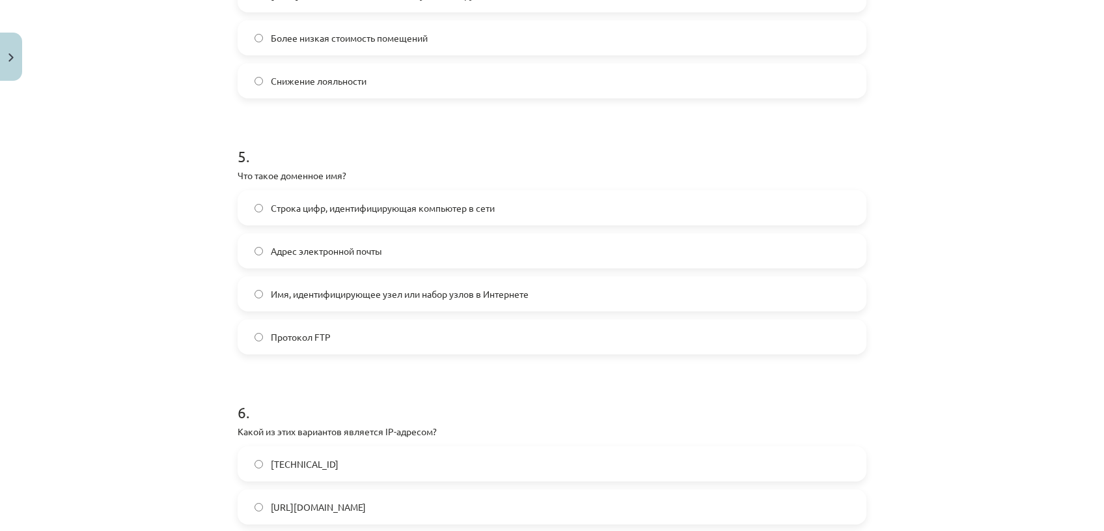
click at [503, 216] on label "Строка цифр, идентифицирующая компьютер в сети" at bounding box center [552, 207] width 626 height 33
click at [388, 337] on label "Протокол FTP" at bounding box center [552, 336] width 626 height 33
click at [448, 290] on span "Имя, идентифицирующее узел или набор узлов в Интернете" at bounding box center [400, 294] width 258 height 14
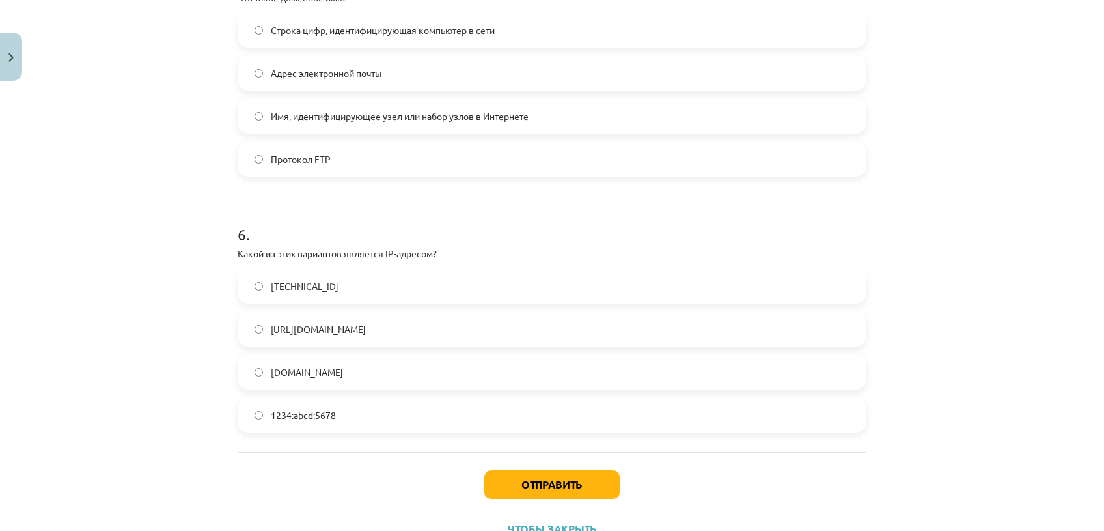
scroll to position [1314, 0]
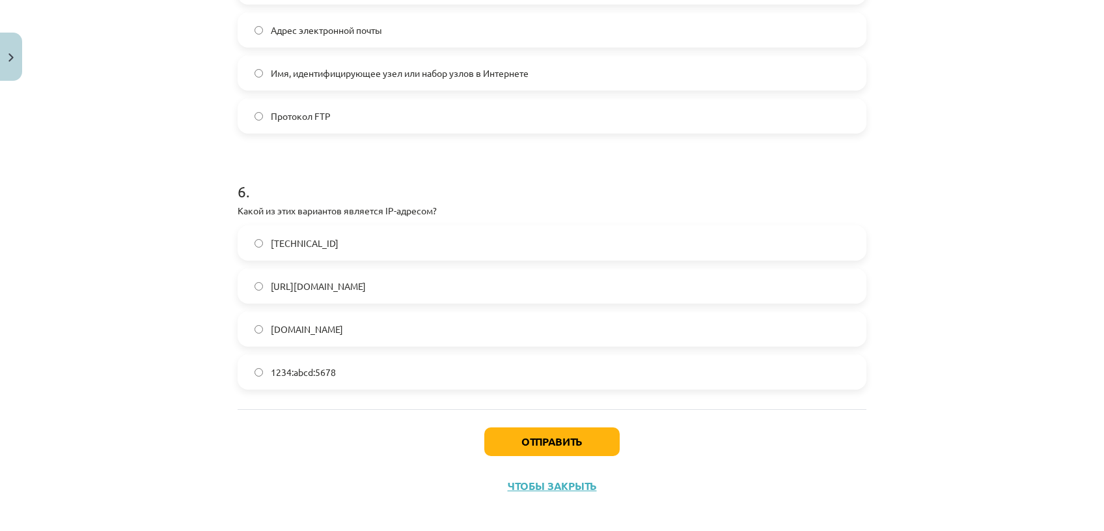
click at [339, 331] on span "[DOMAIN_NAME]" at bounding box center [307, 329] width 72 height 14
click at [500, 439] on button "Отправить" at bounding box center [552, 441] width 135 height 29
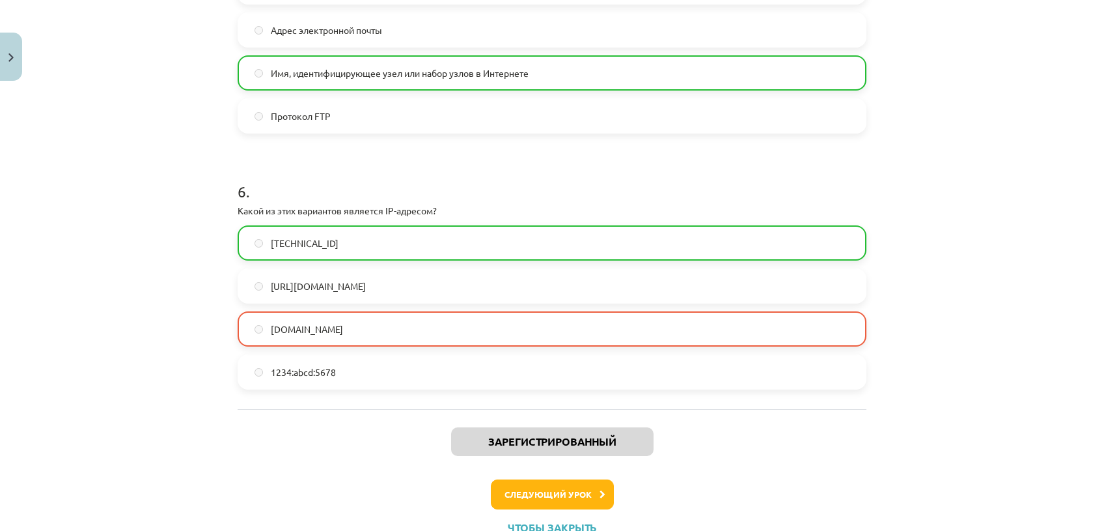
click at [1063, 359] on div "Учебная тема: Вычислительная техника - 10 класс 1-й тестовый учебный материал #…" at bounding box center [552, 265] width 1104 height 531
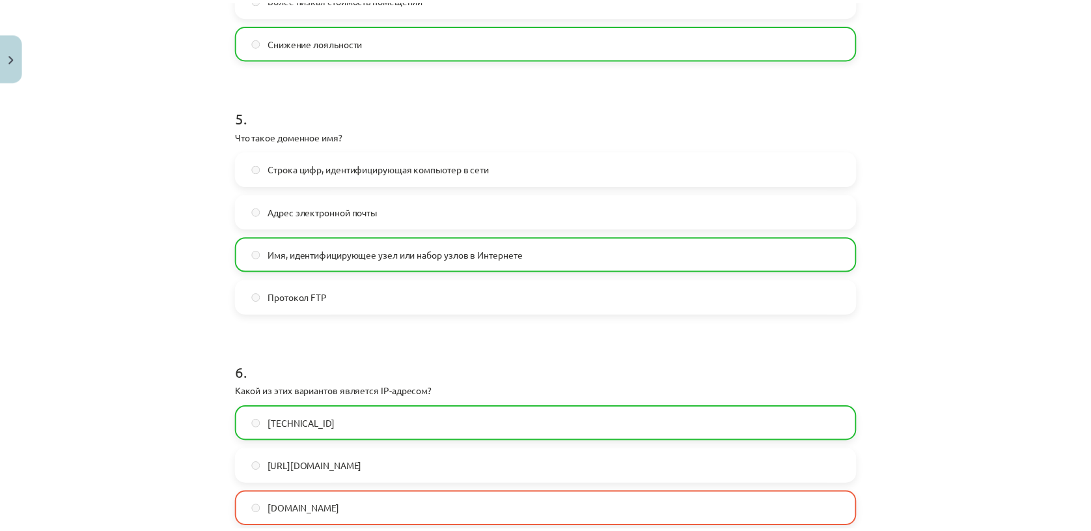
scroll to position [1365, 0]
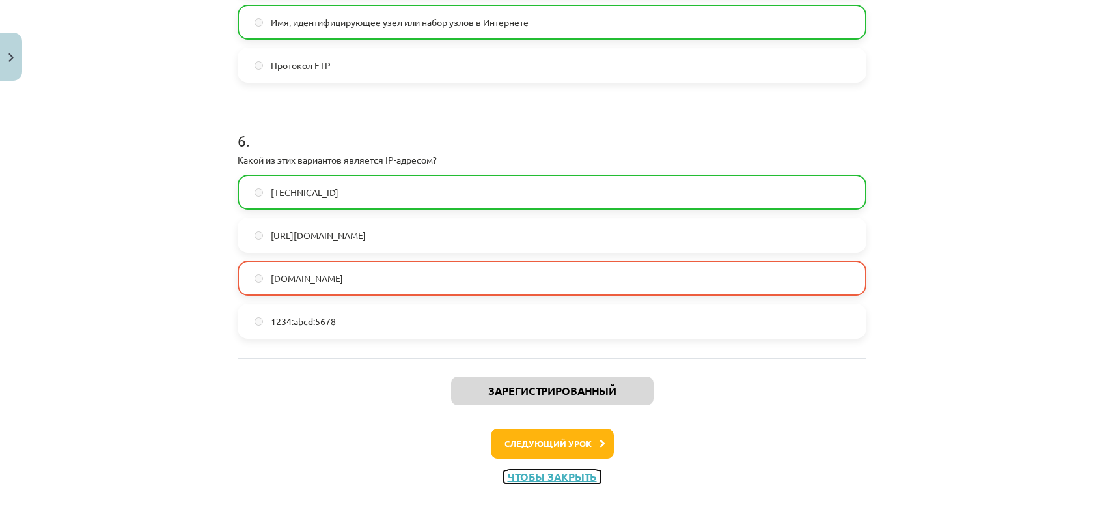
click at [548, 477] on button "Чтобы закрыть" at bounding box center [552, 476] width 97 height 13
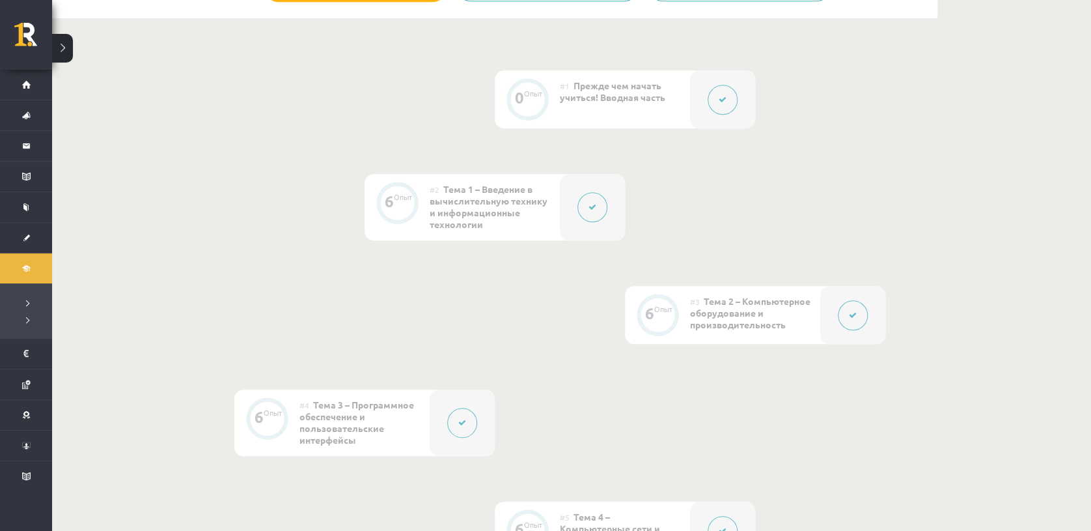
scroll to position [0, 0]
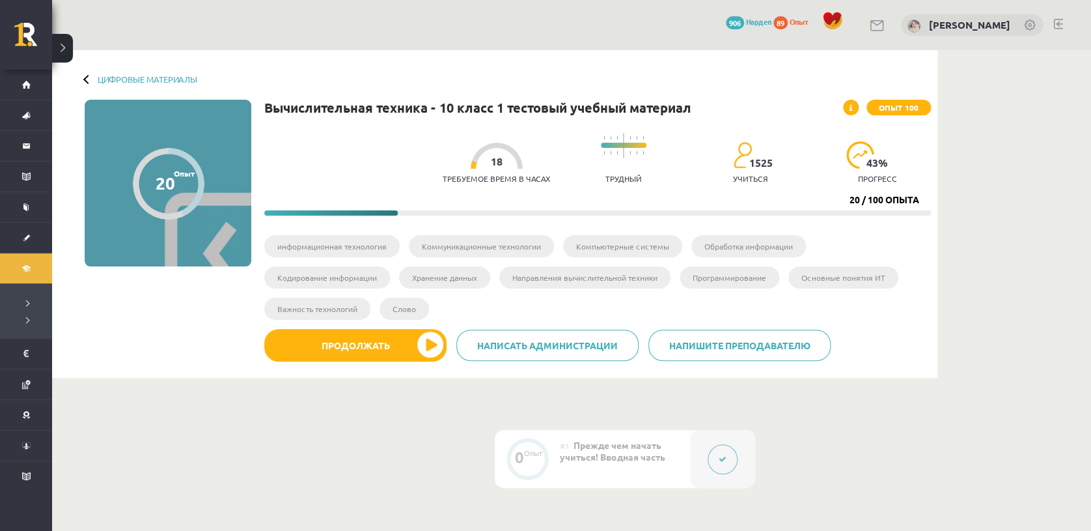
click at [848, 109] on span at bounding box center [851, 108] width 16 height 16
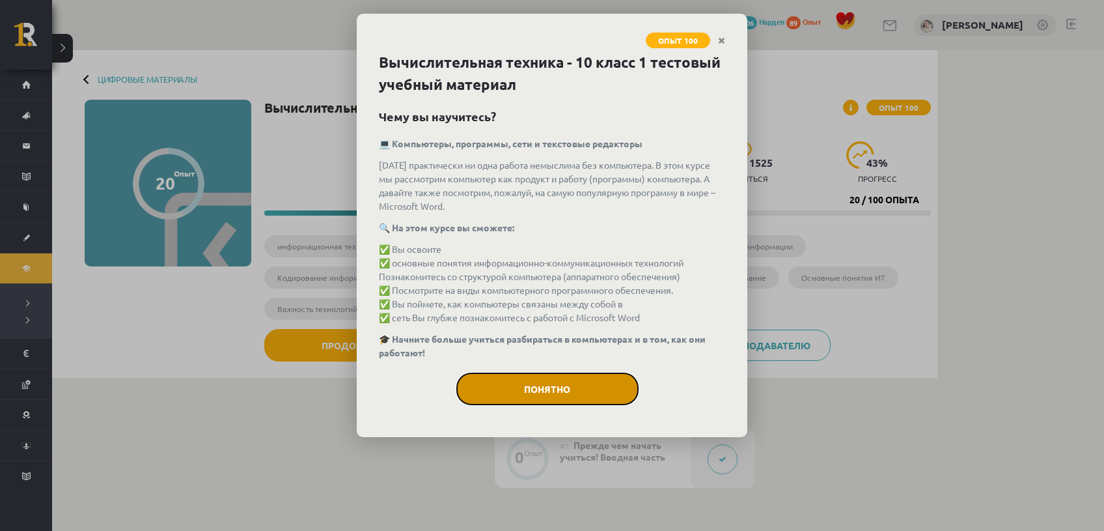
click at [570, 384] on button "Понятно" at bounding box center [547, 388] width 182 height 33
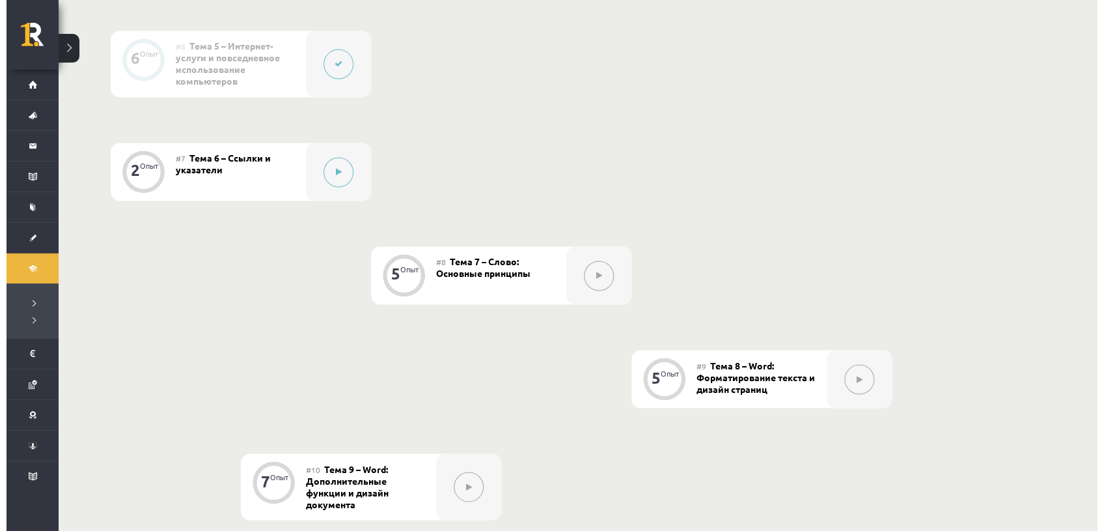
scroll to position [897, 0]
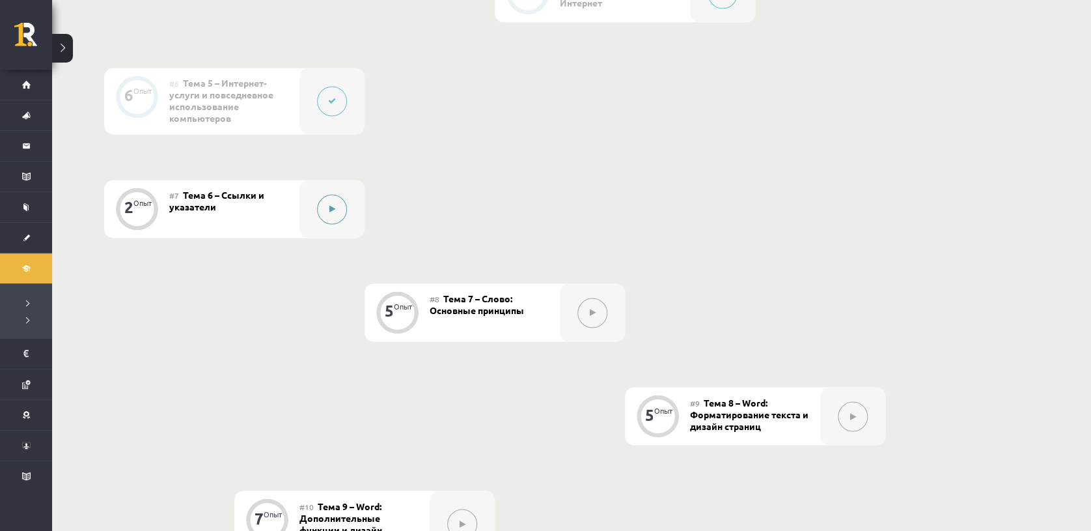
click at [305, 208] on div at bounding box center [332, 209] width 65 height 58
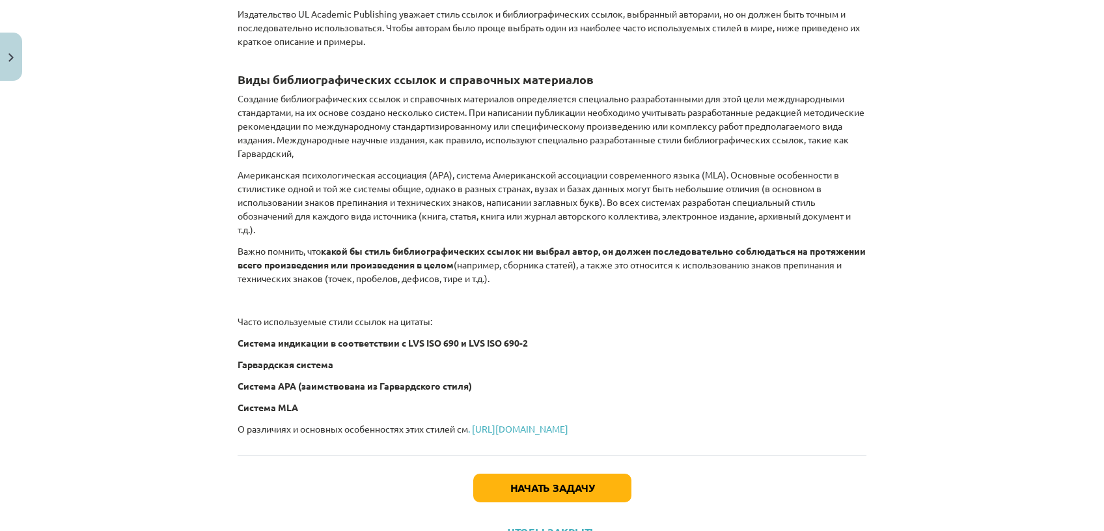
scroll to position [576, 0]
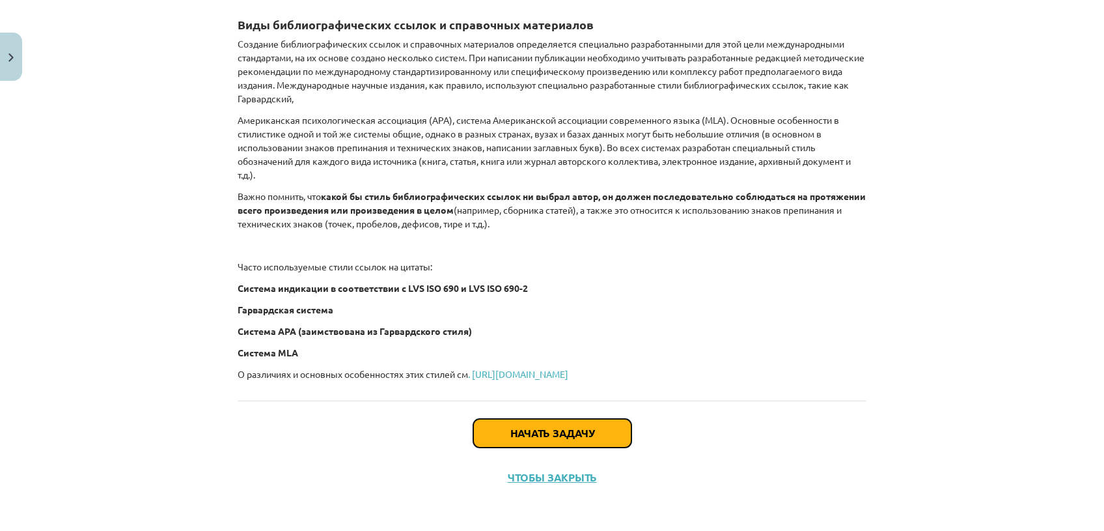
click at [521, 421] on button "Начать задачу" at bounding box center [552, 433] width 158 height 29
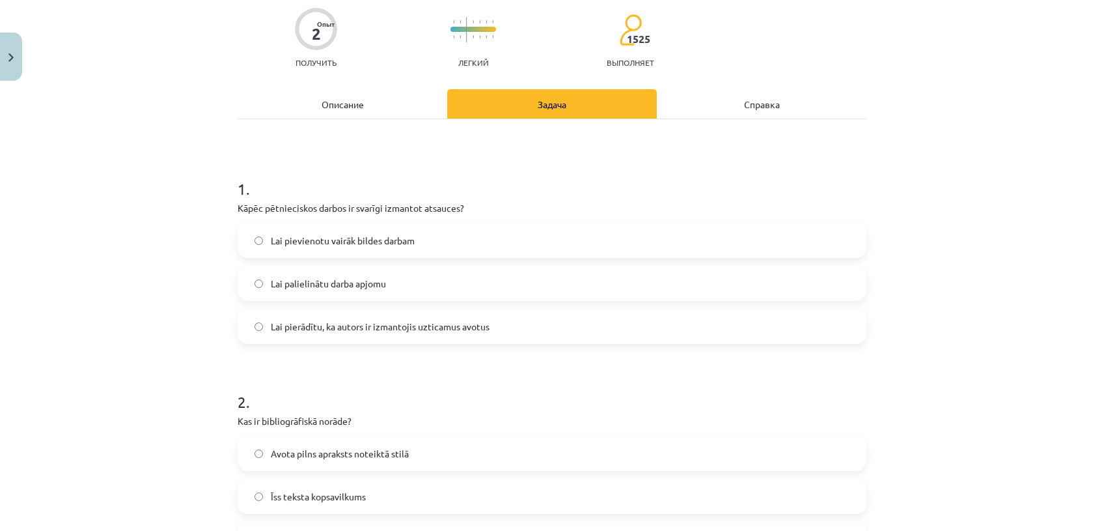
scroll to position [32, 0]
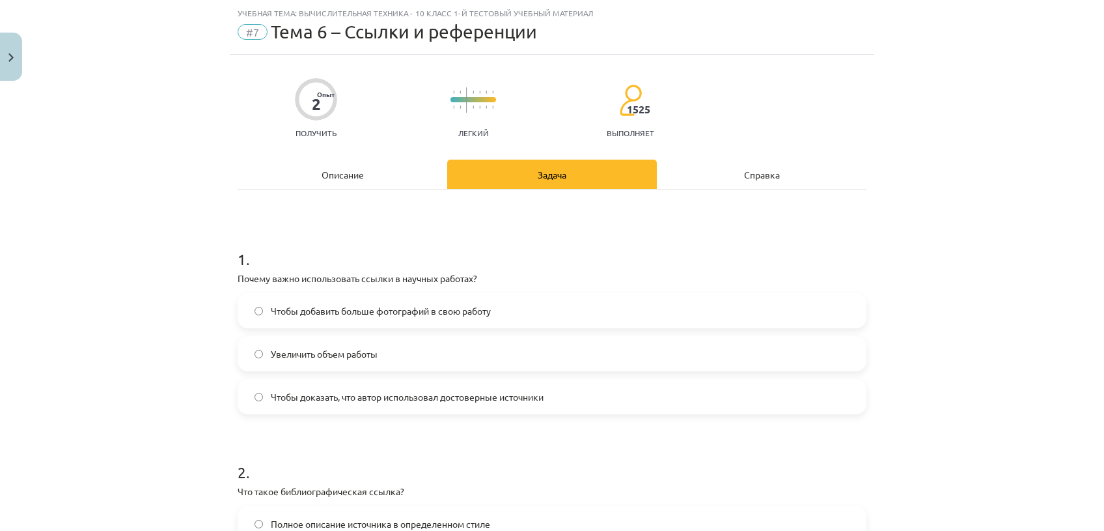
click at [468, 406] on label "Чтобы доказать, что автор использовал достоверные источники" at bounding box center [552, 396] width 626 height 33
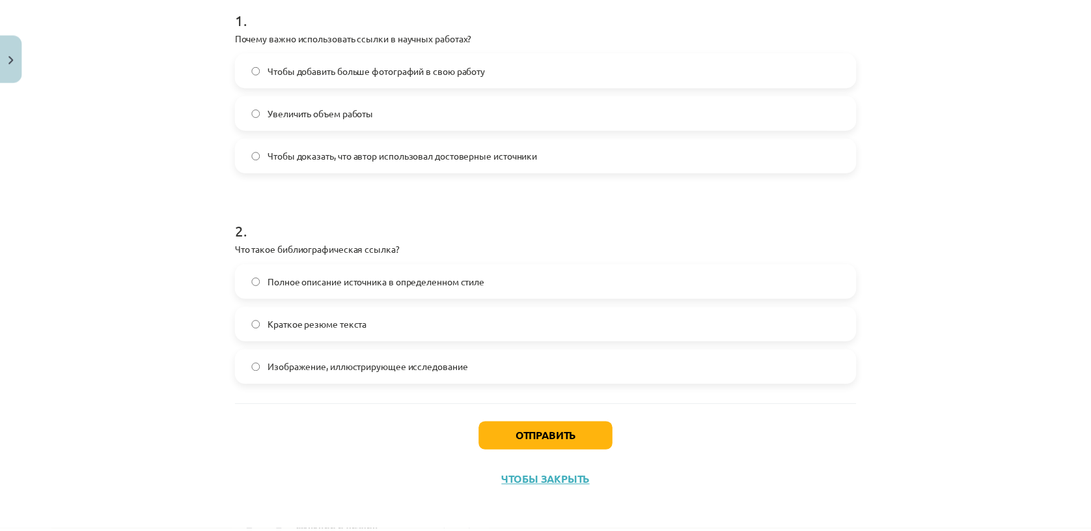
scroll to position [279, 0]
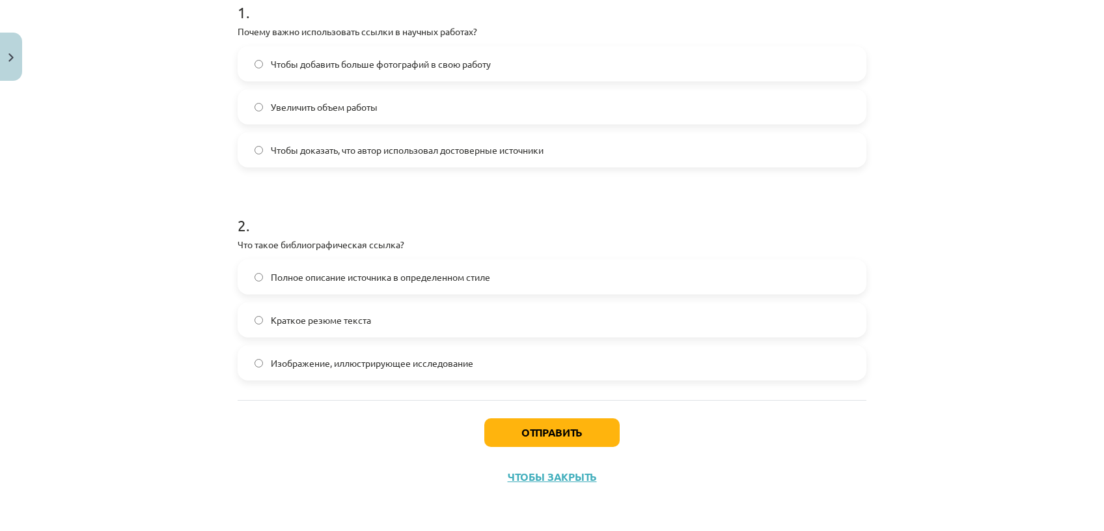
click at [591, 264] on label "Полное описание источника в определенном стиле" at bounding box center [552, 276] width 626 height 33
click at [465, 365] on span "Изображение, иллюстрирующее исследование" at bounding box center [372, 363] width 203 height 14
click at [529, 430] on button "Отправить" at bounding box center [552, 432] width 135 height 29
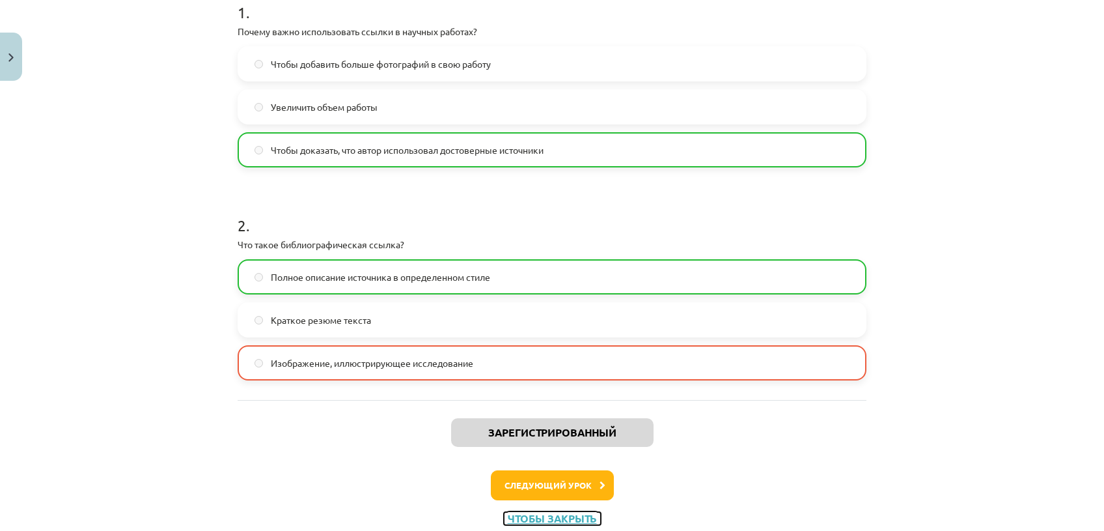
click at [578, 514] on button "Чтобы закрыть" at bounding box center [552, 518] width 97 height 13
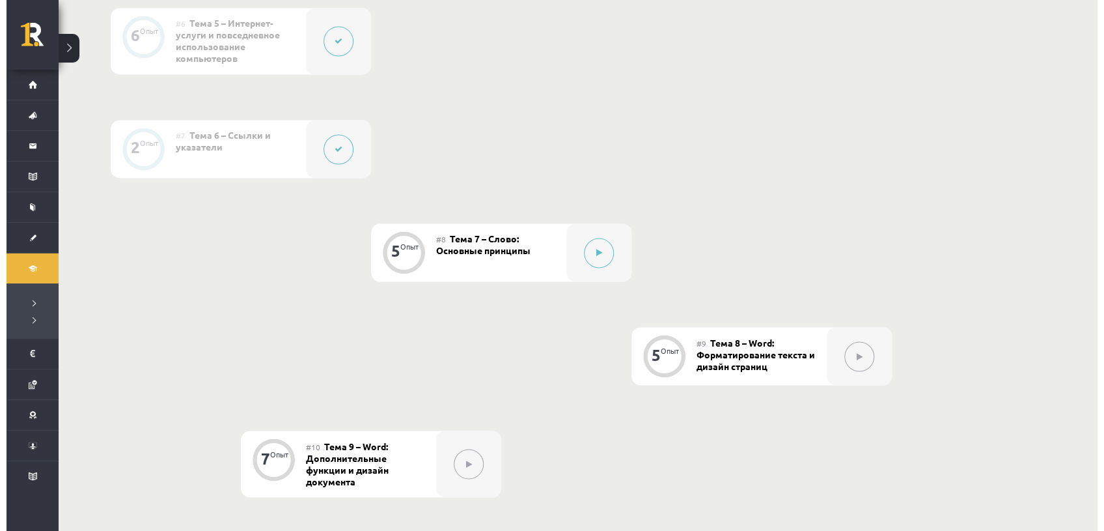
scroll to position [959, 0]
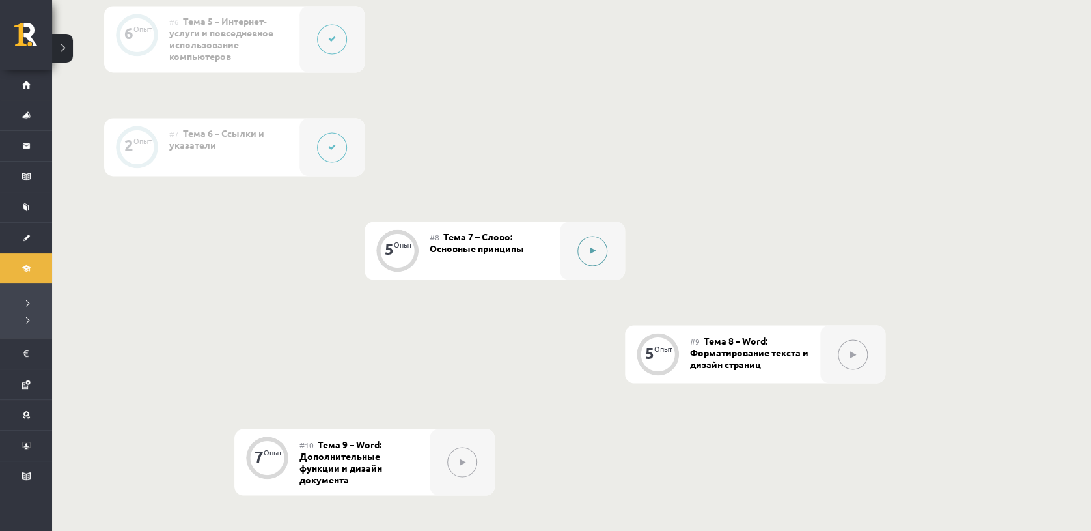
click at [584, 257] on button at bounding box center [593, 251] width 30 height 30
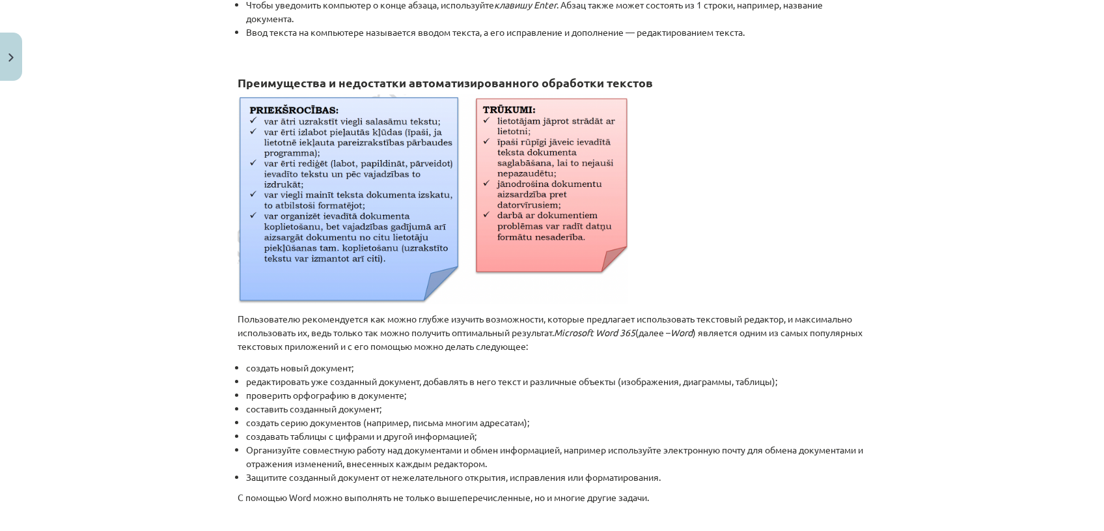
scroll to position [510, 0]
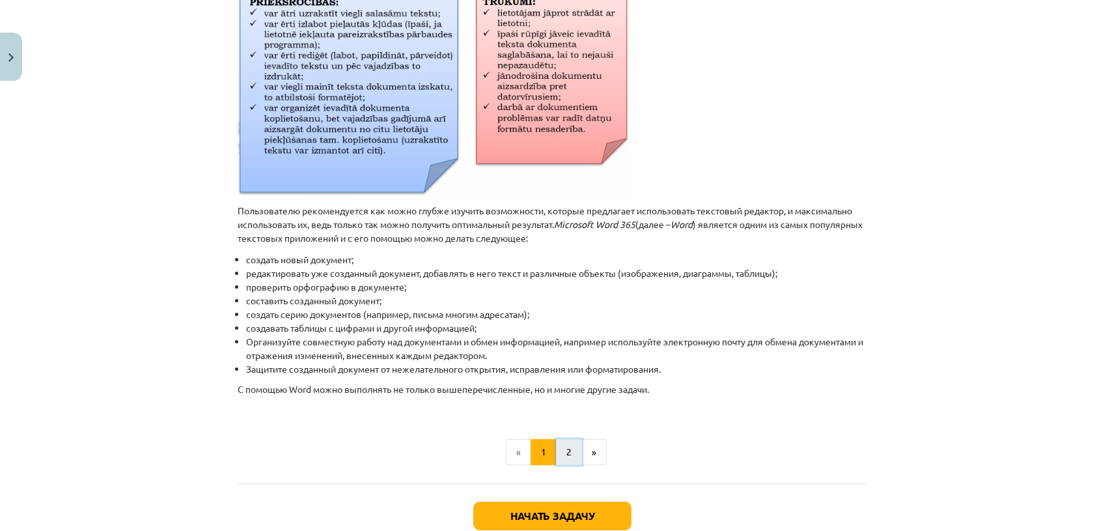
click at [567, 439] on button "2" at bounding box center [569, 452] width 26 height 26
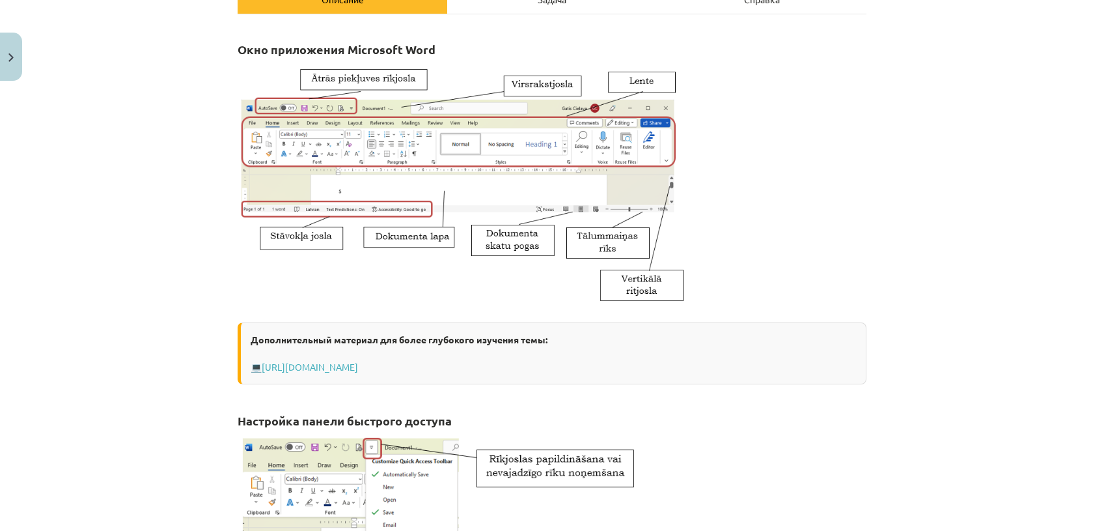
scroll to position [244, 0]
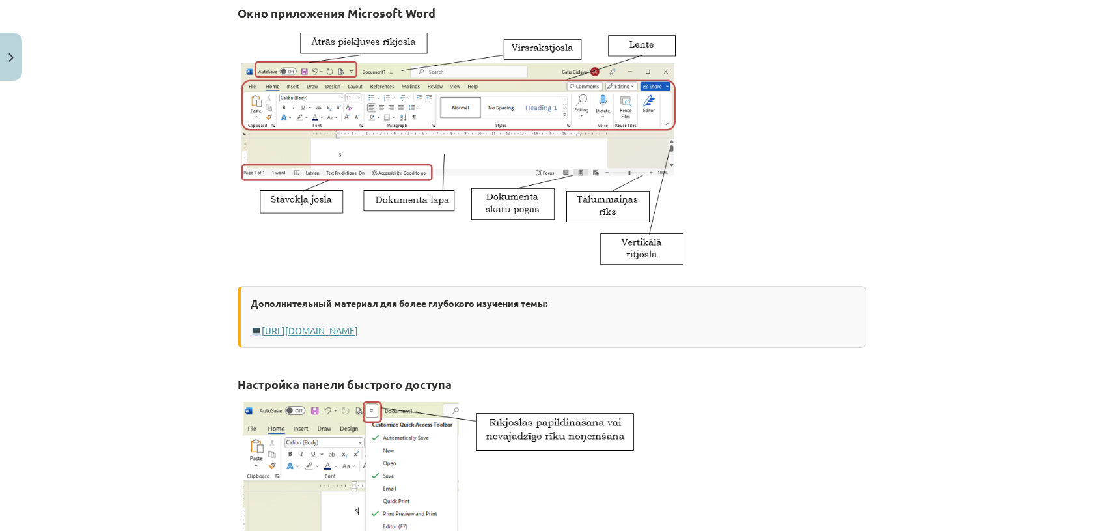
click at [358, 325] on link "[URL][DOMAIN_NAME]" at bounding box center [310, 330] width 96 height 12
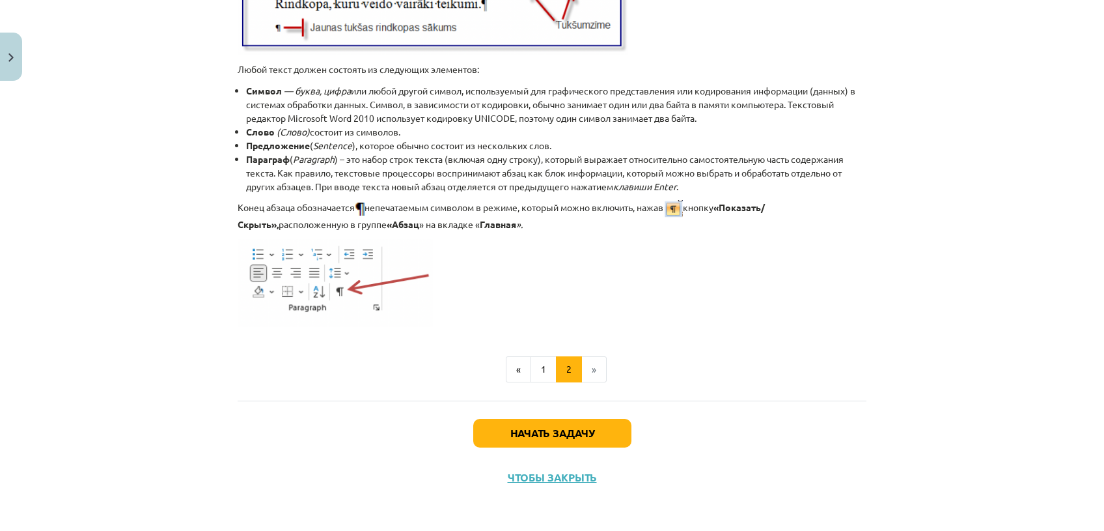
scroll to position [1646, 0]
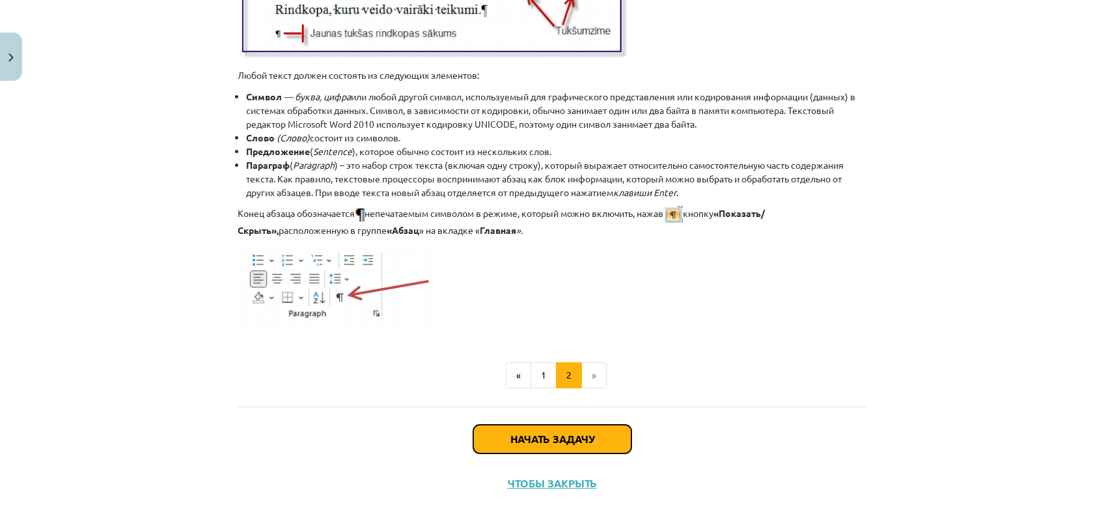
click at [597, 440] on button "Начать задачу" at bounding box center [552, 439] width 158 height 29
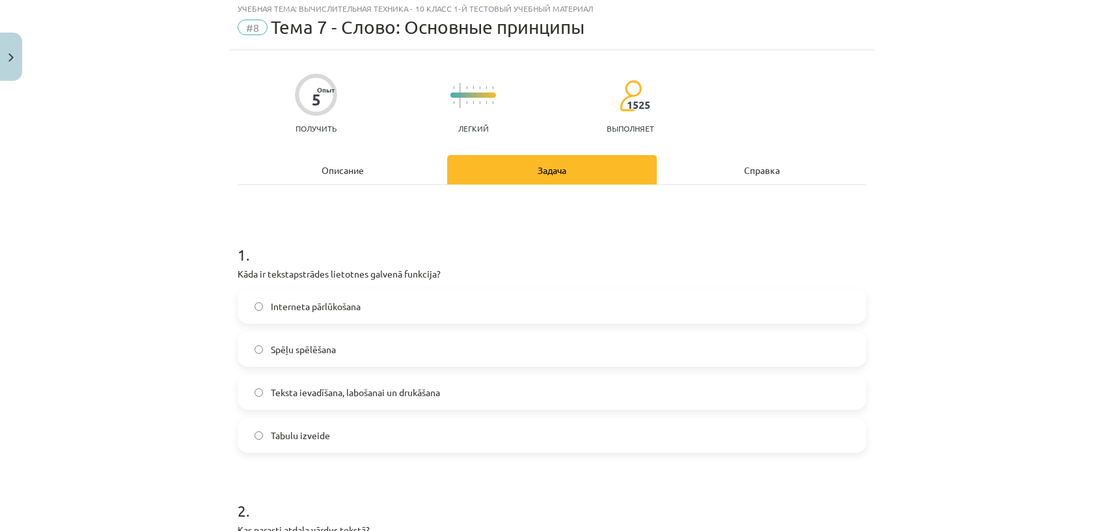
scroll to position [32, 0]
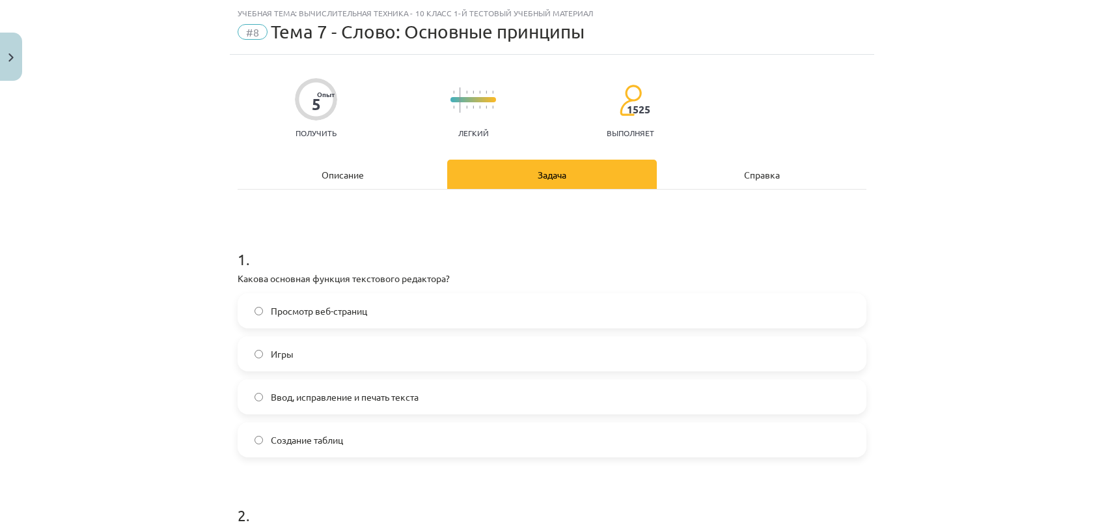
click at [490, 386] on label "Ввод, исправление и печать текста" at bounding box center [552, 396] width 626 height 33
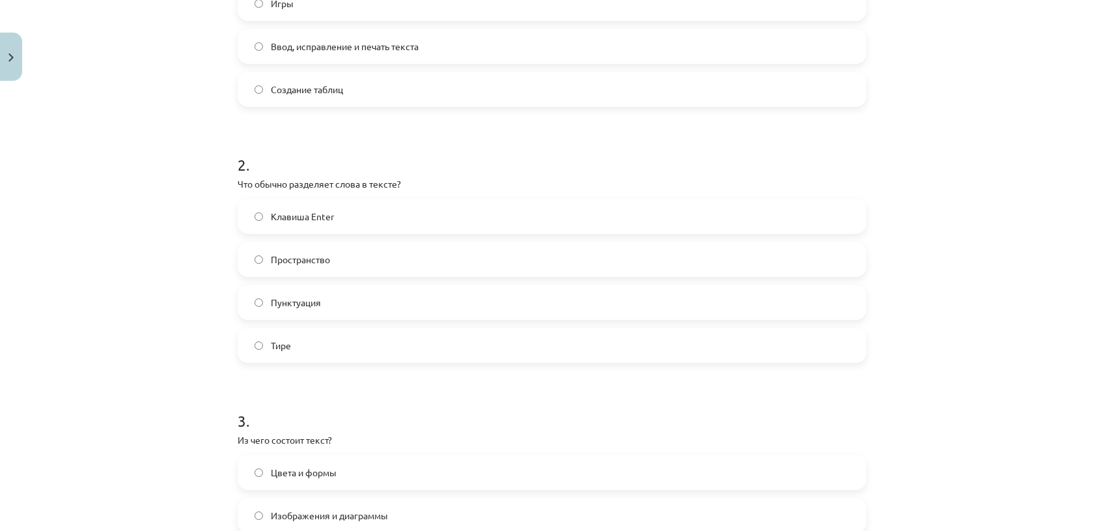
scroll to position [411, 0]
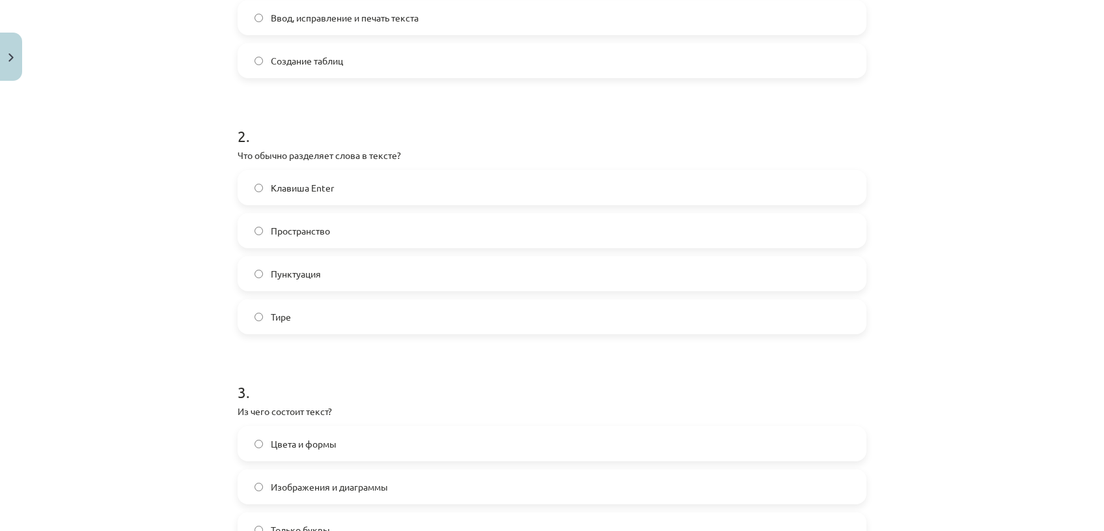
click at [449, 218] on label "Пространство" at bounding box center [552, 230] width 626 height 33
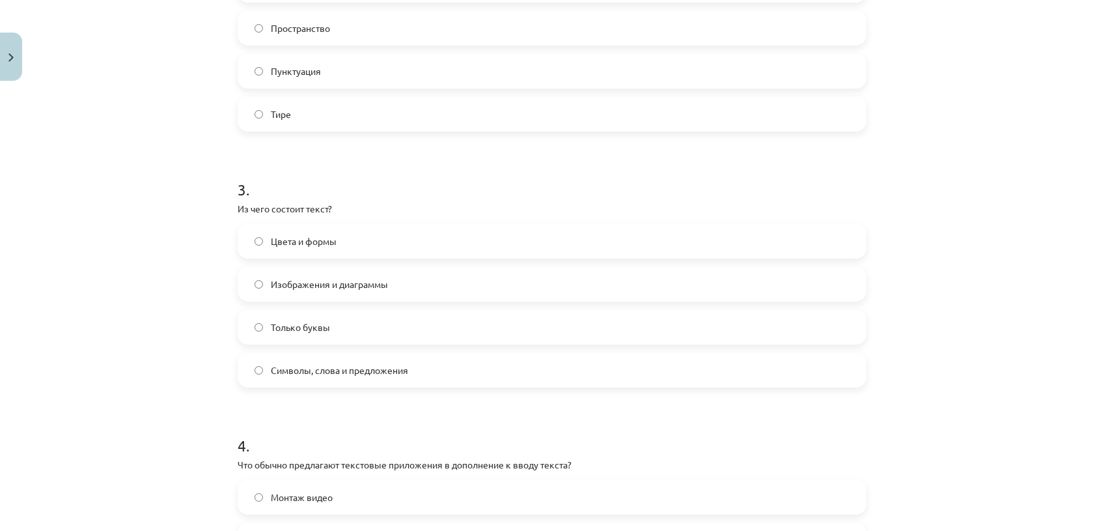
scroll to position [608, 0]
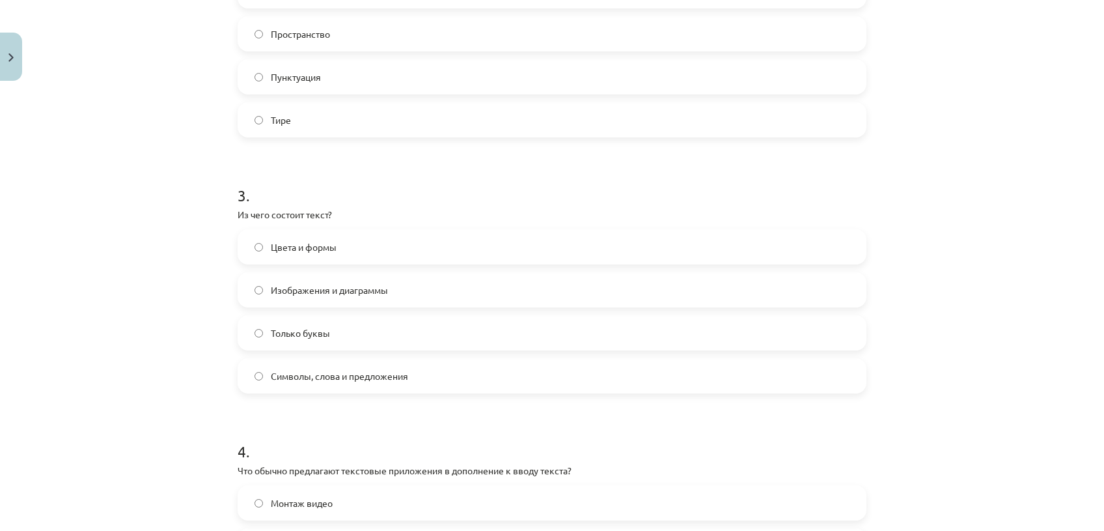
click at [430, 382] on label "Символы, слова и предложения" at bounding box center [552, 375] width 626 height 33
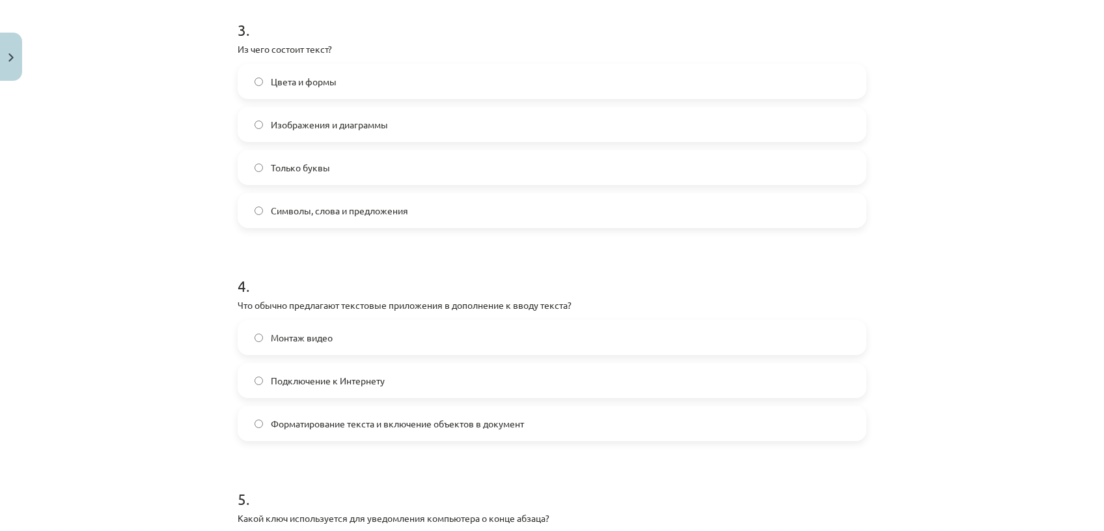
scroll to position [771, 0]
click at [596, 156] on label "Только буквы" at bounding box center [552, 169] width 626 height 33
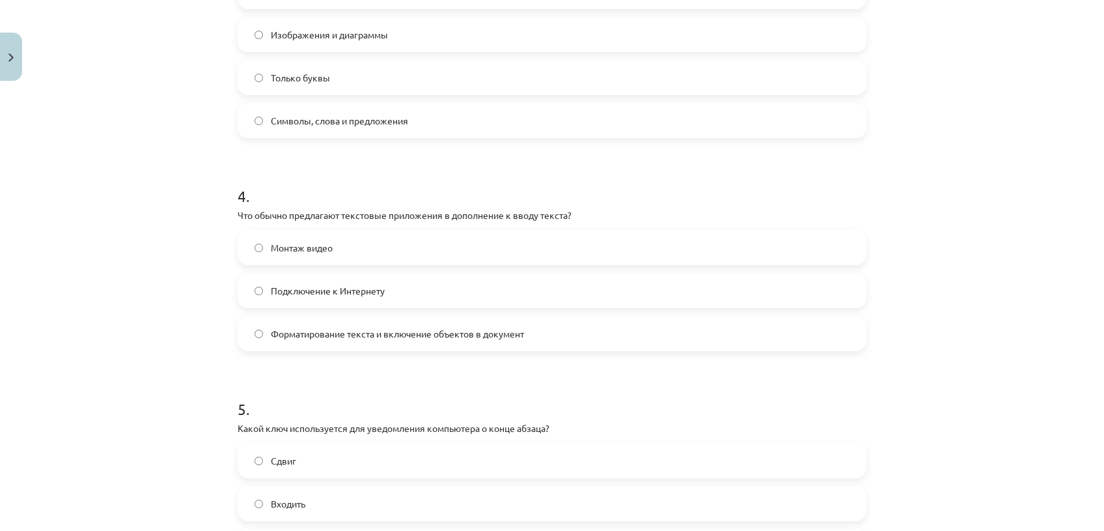
scroll to position [875, 0]
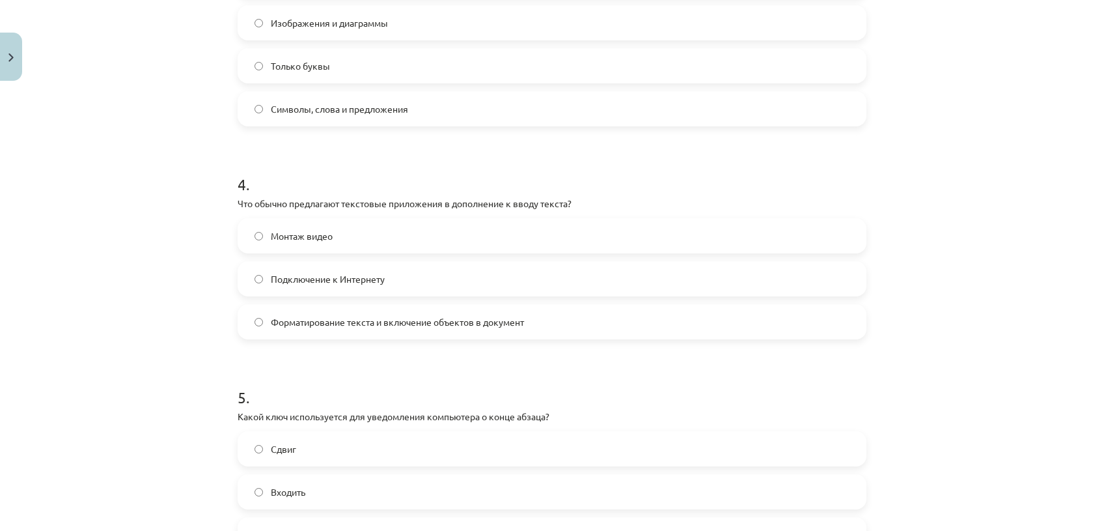
click at [662, 331] on label "Форматирование текста и включение объектов в документ" at bounding box center [552, 321] width 626 height 33
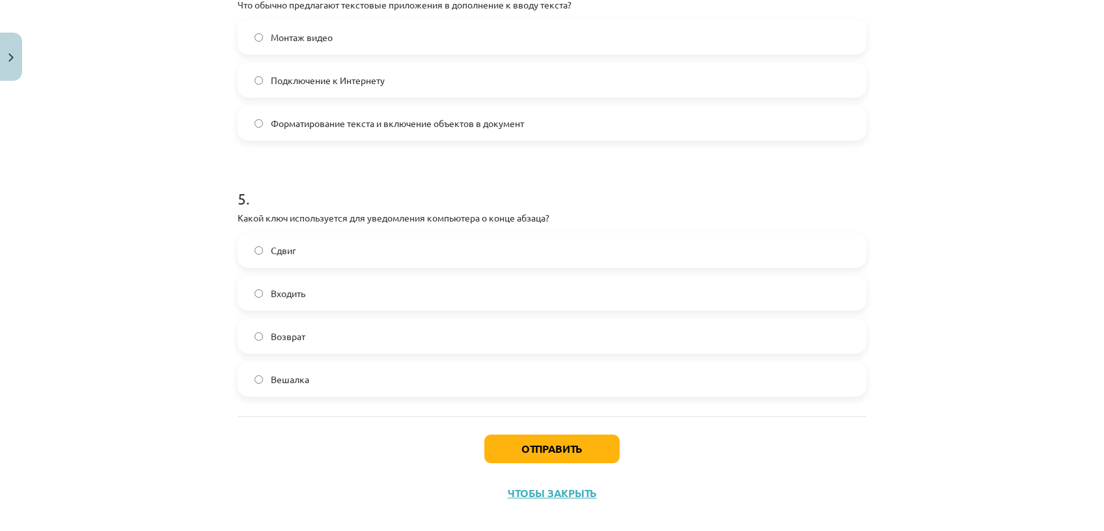
scroll to position [1071, 0]
click at [460, 240] on label "Сдвиг" at bounding box center [552, 252] width 626 height 33
click at [569, 438] on button "Отправить" at bounding box center [552, 450] width 135 height 29
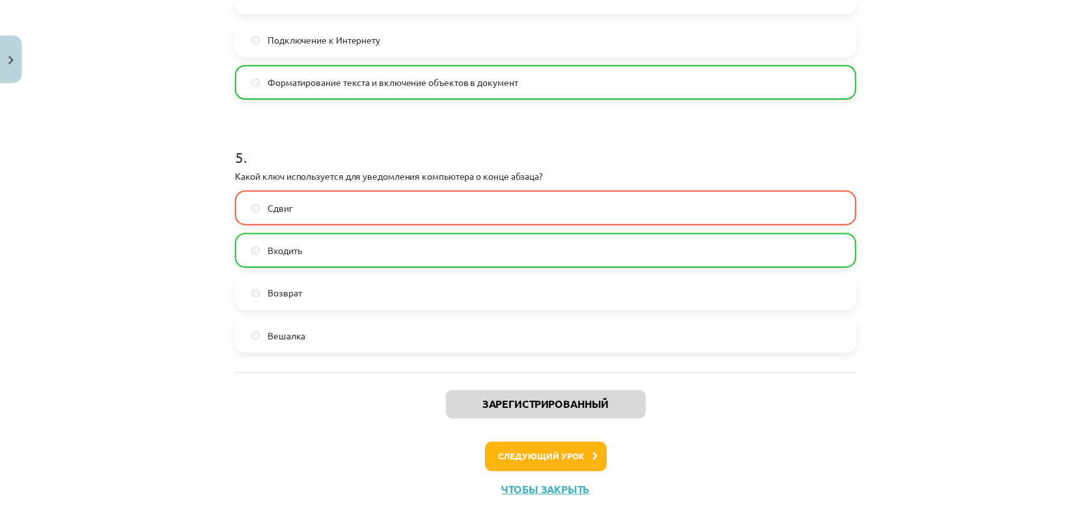
scroll to position [1131, 0]
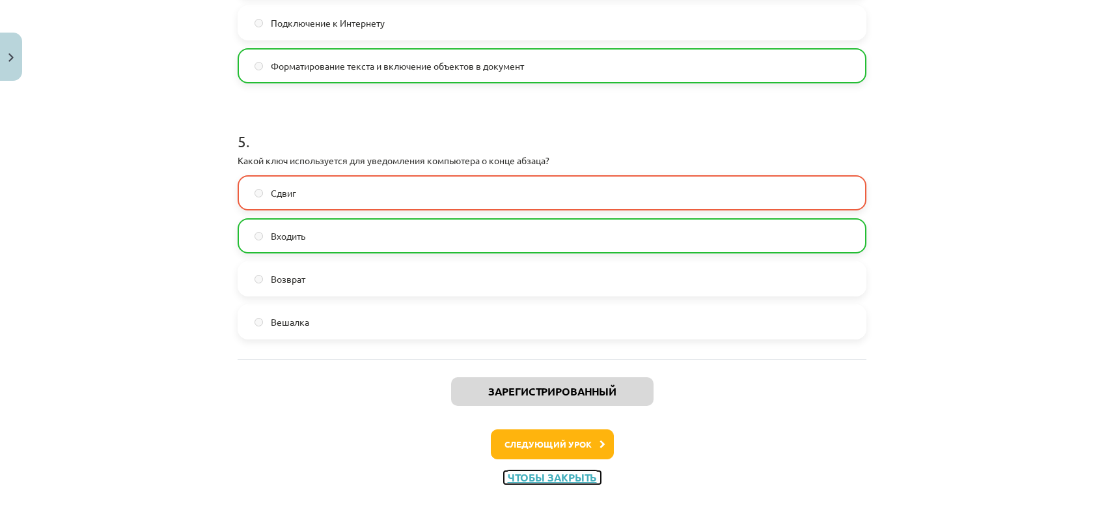
click at [553, 478] on button "Чтобы закрыть" at bounding box center [552, 477] width 97 height 13
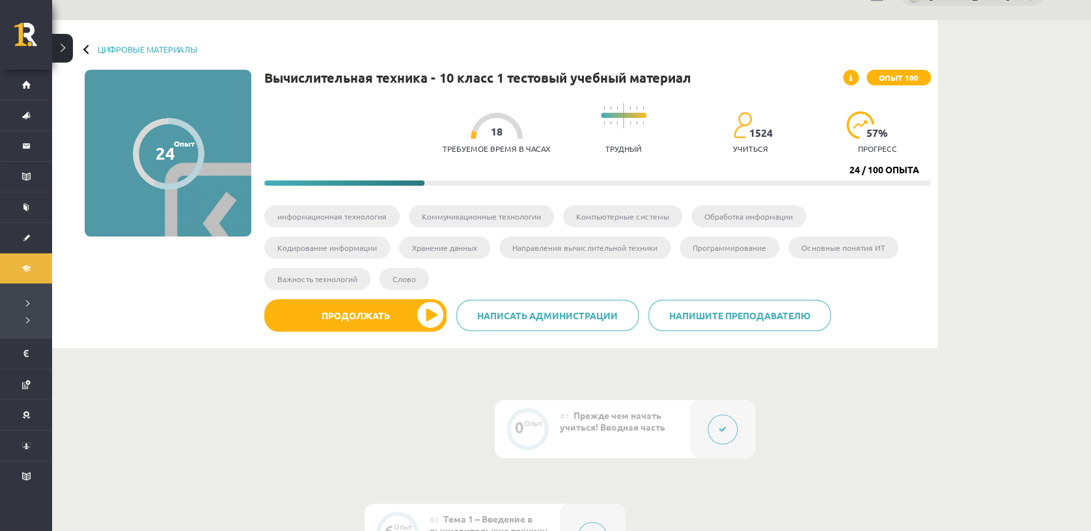
scroll to position [0, 0]
